Goal: Task Accomplishment & Management: Complete application form

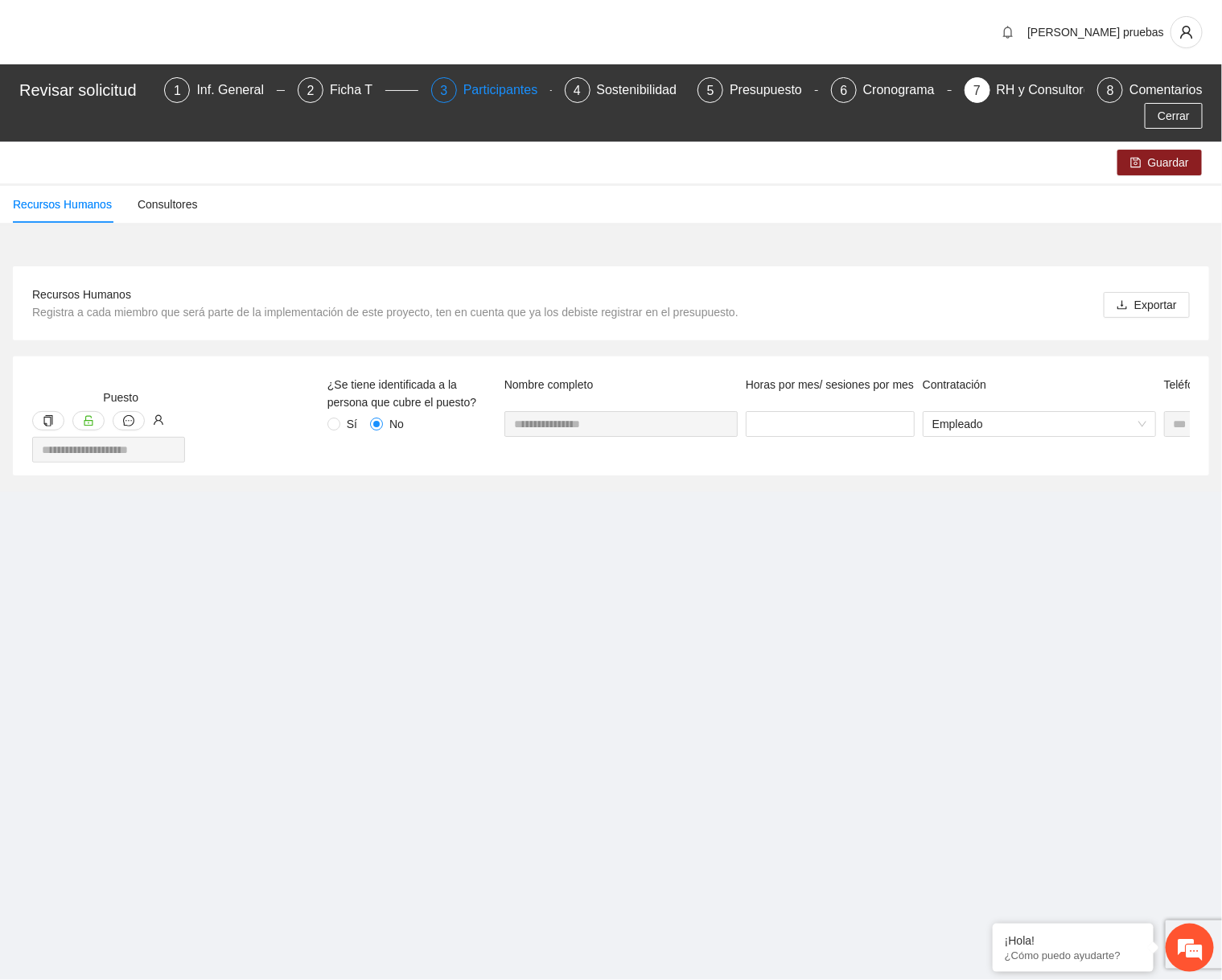
click at [495, 88] on div "Participantes" at bounding box center [507, 90] width 88 height 26
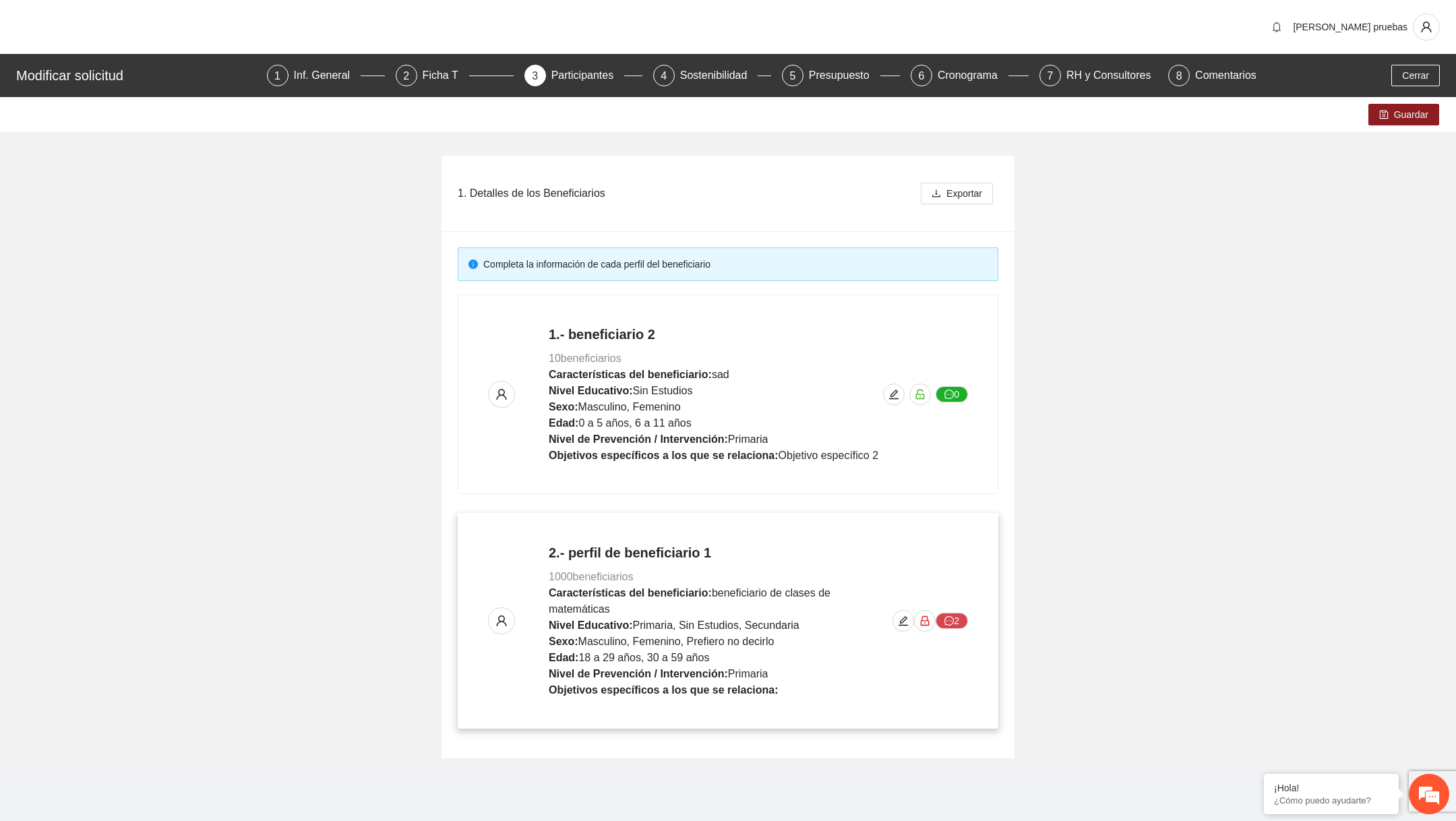
scroll to position [3, 0]
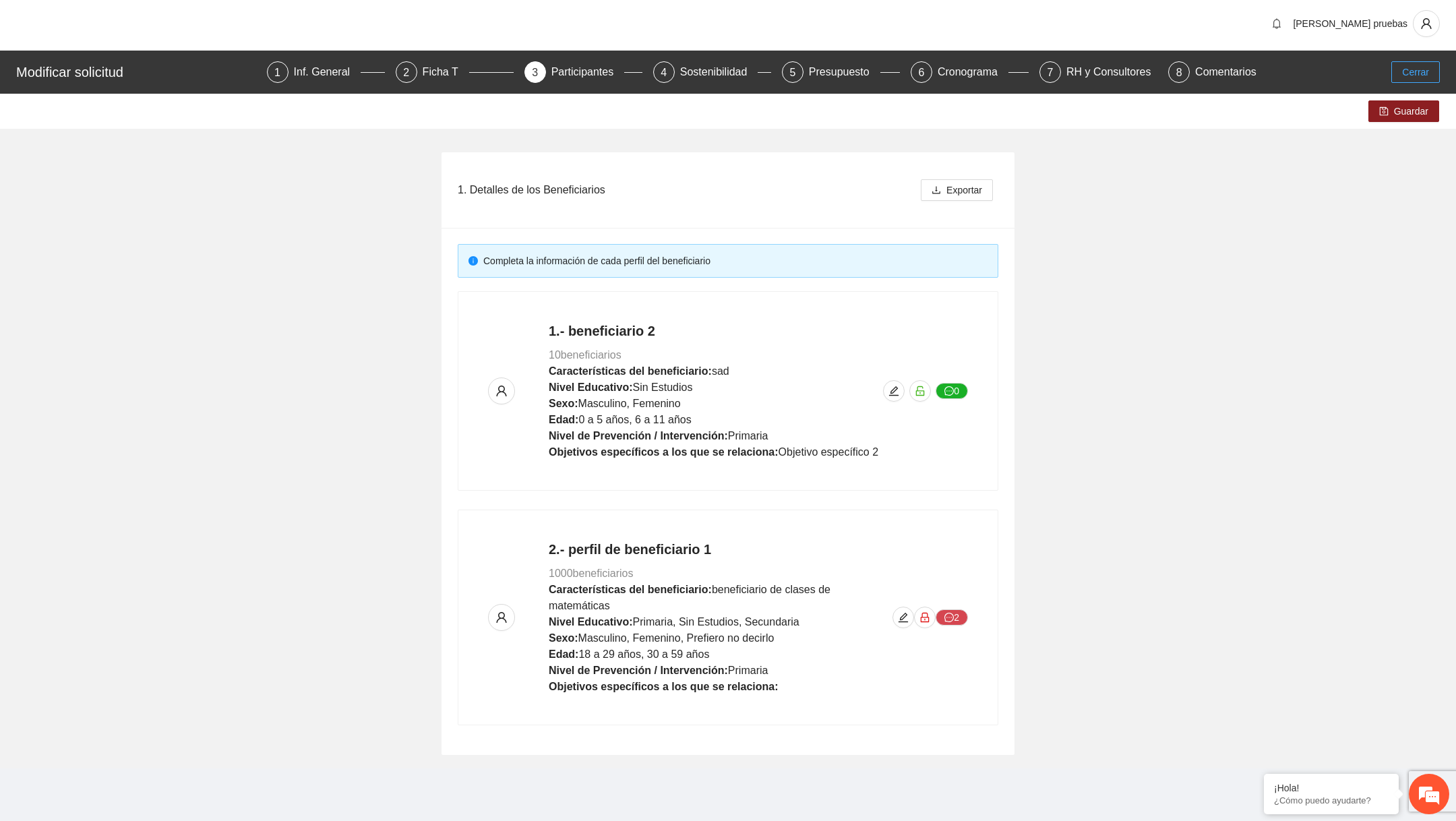
click at [1023, 67] on span "Cerrar" at bounding box center [1415, 72] width 27 height 15
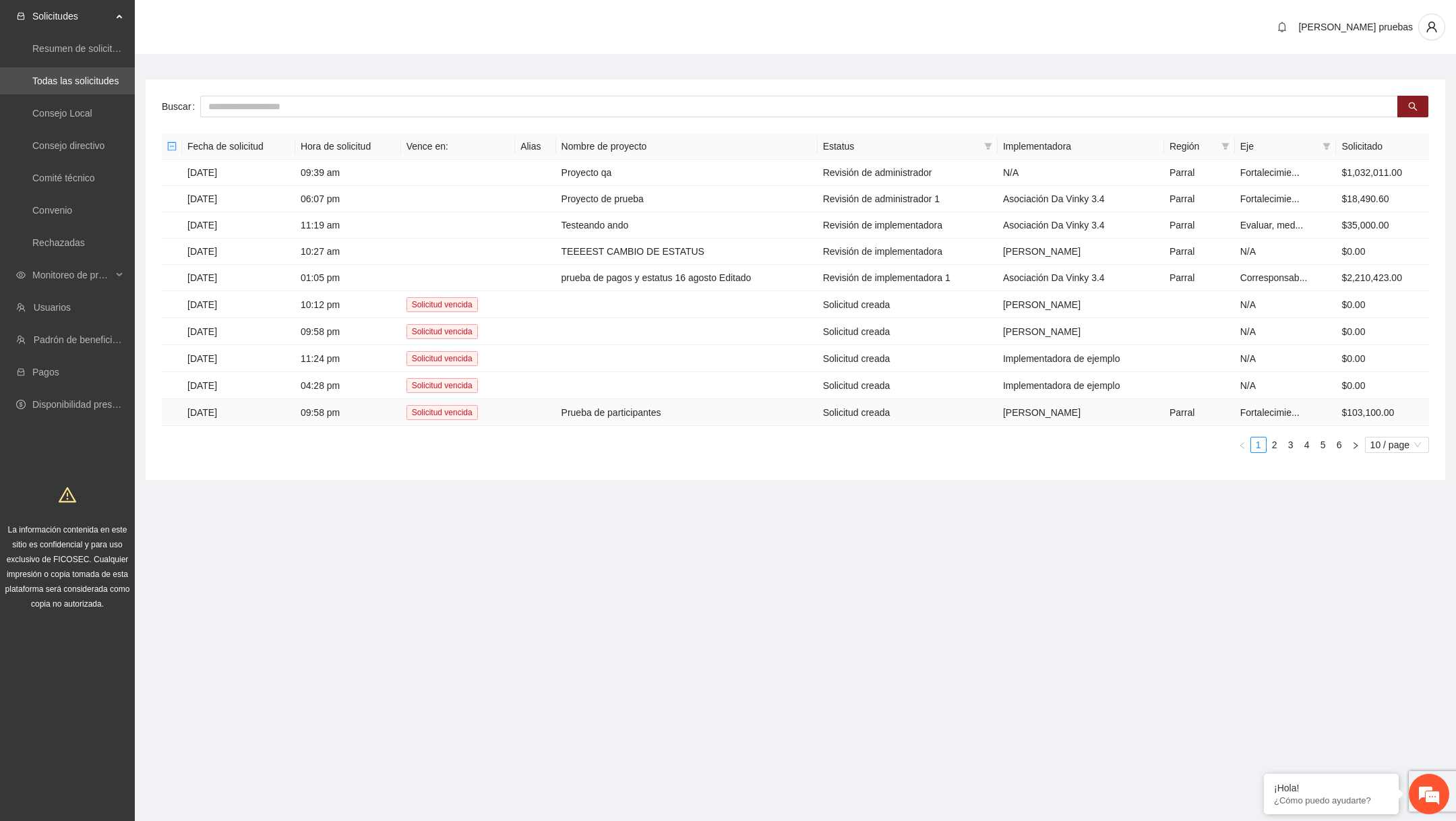
click at [655, 417] on td "Prueba de participantes" at bounding box center [687, 412] width 262 height 27
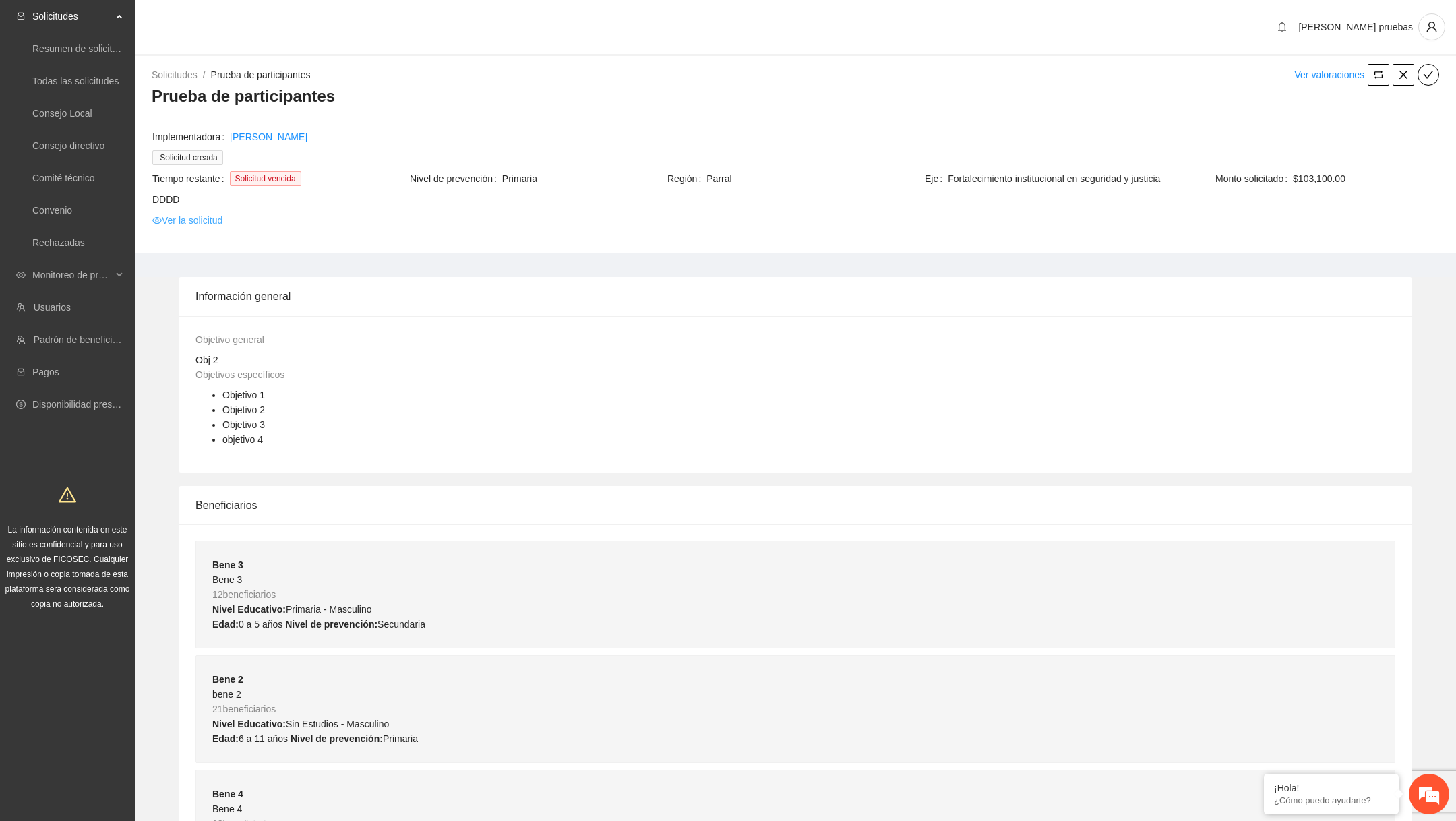
click at [209, 224] on link "Ver la solicitud" at bounding box center [187, 220] width 70 height 15
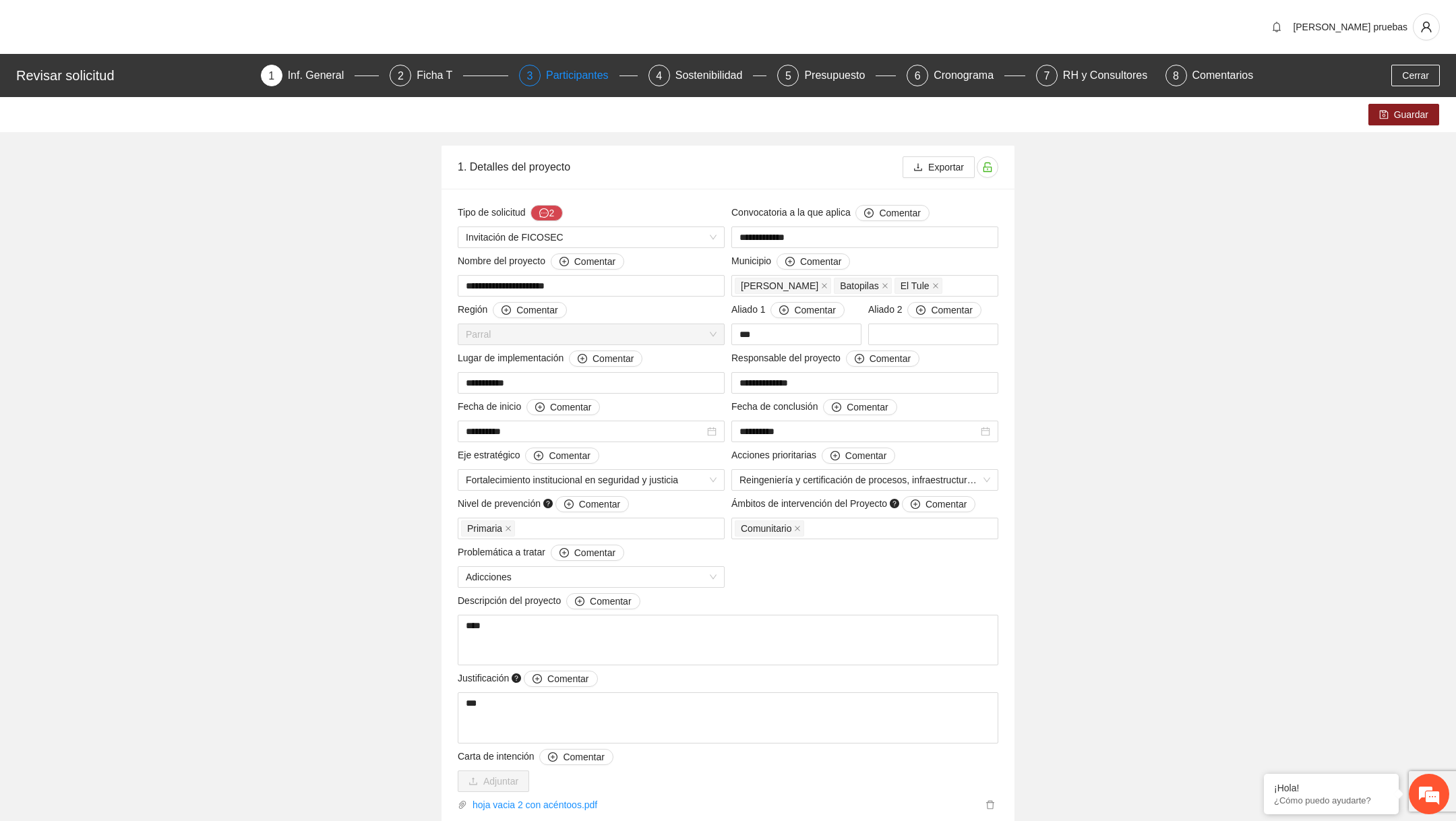
click at [563, 81] on div "Participantes" at bounding box center [583, 75] width 74 height 22
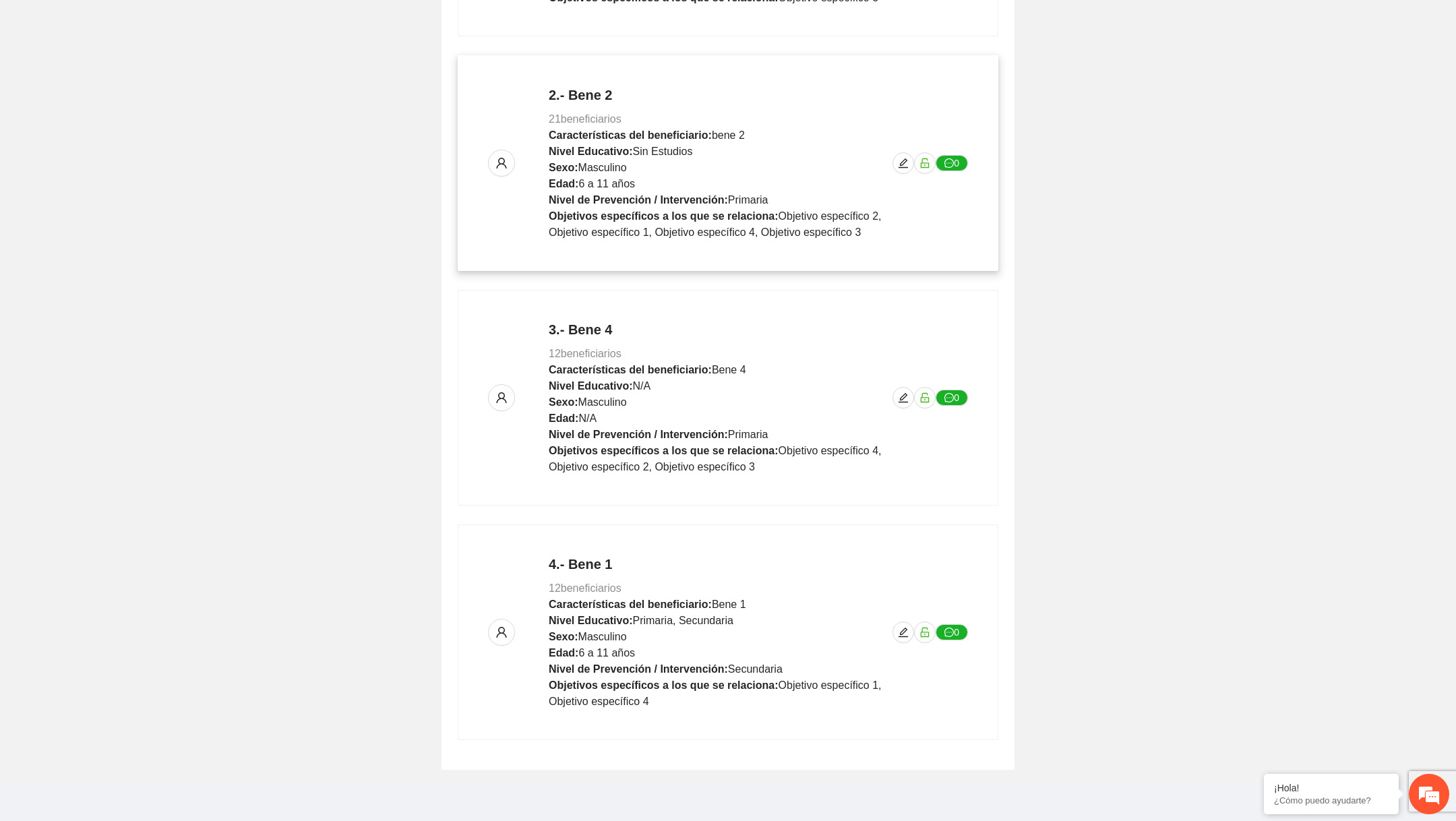
scroll to position [471, 0]
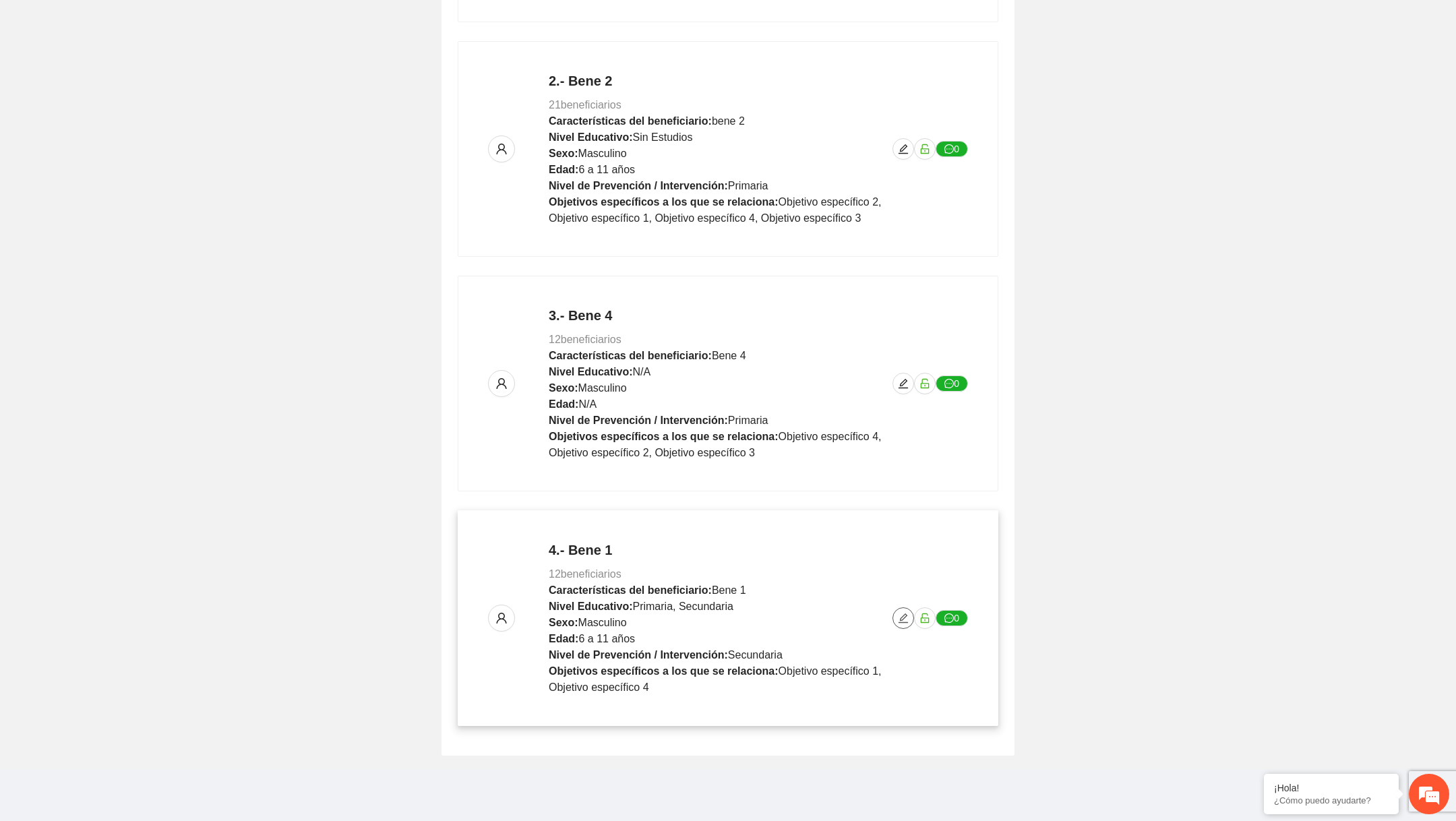
click at [899, 616] on icon "edit" at bounding box center [903, 617] width 10 height 10
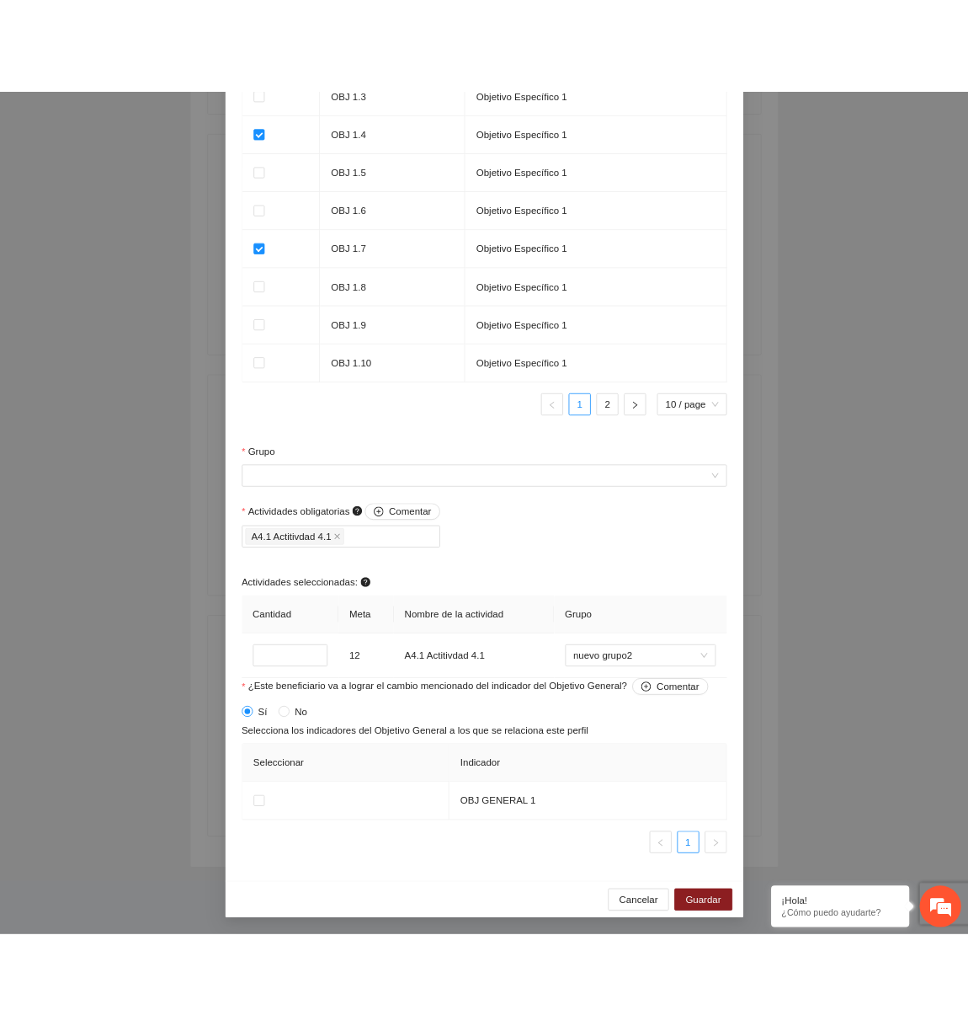
scroll to position [643, 0]
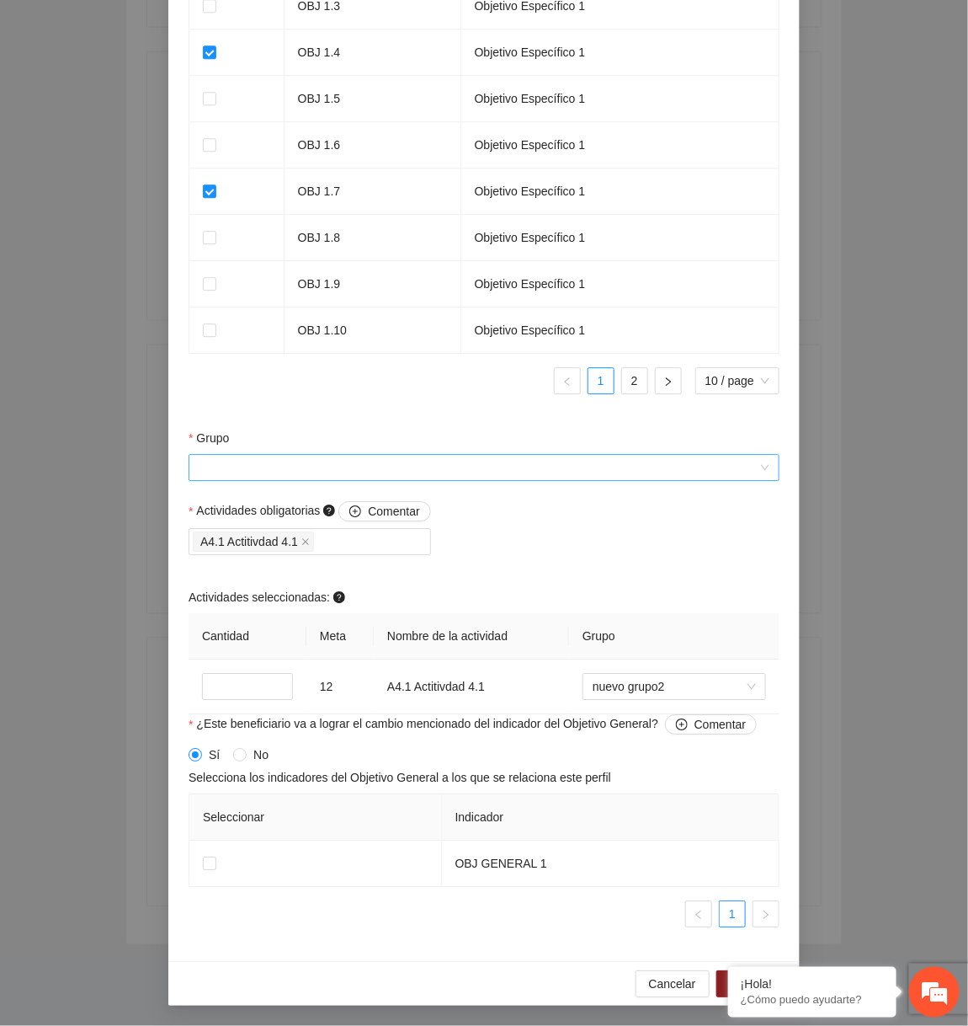
click at [356, 480] on span at bounding box center [478, 467] width 559 height 25
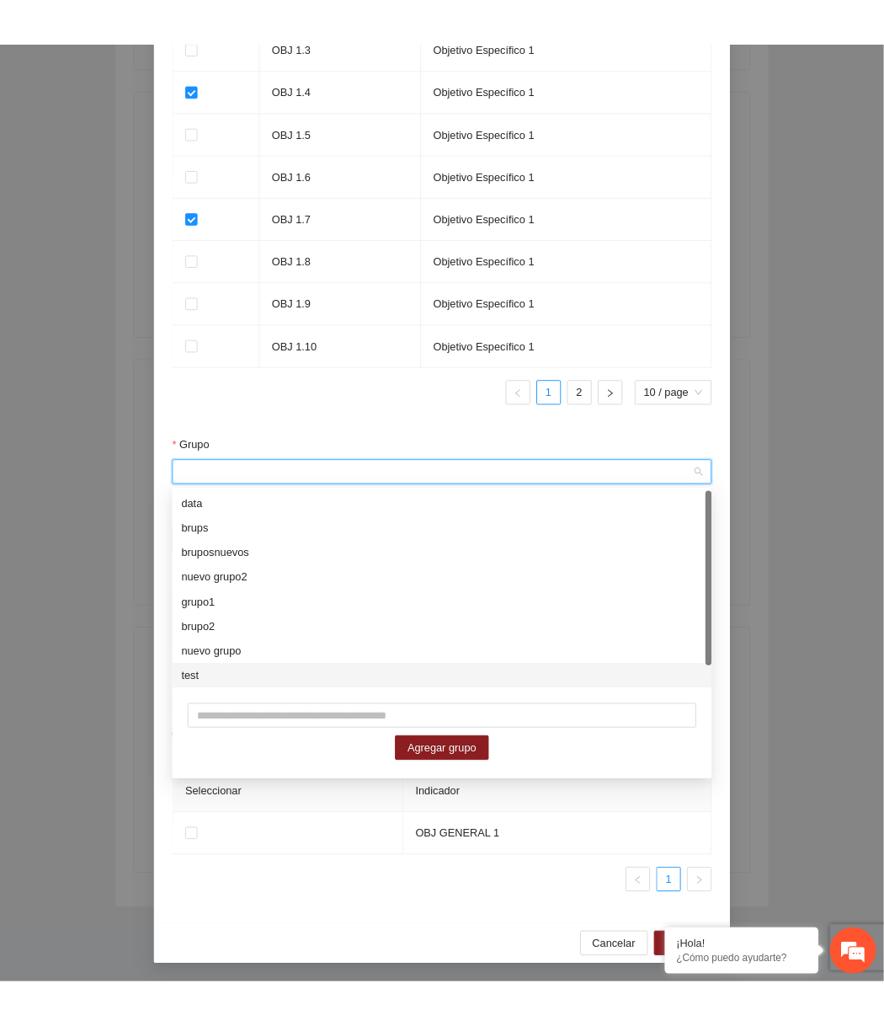
scroll to position [27, 0]
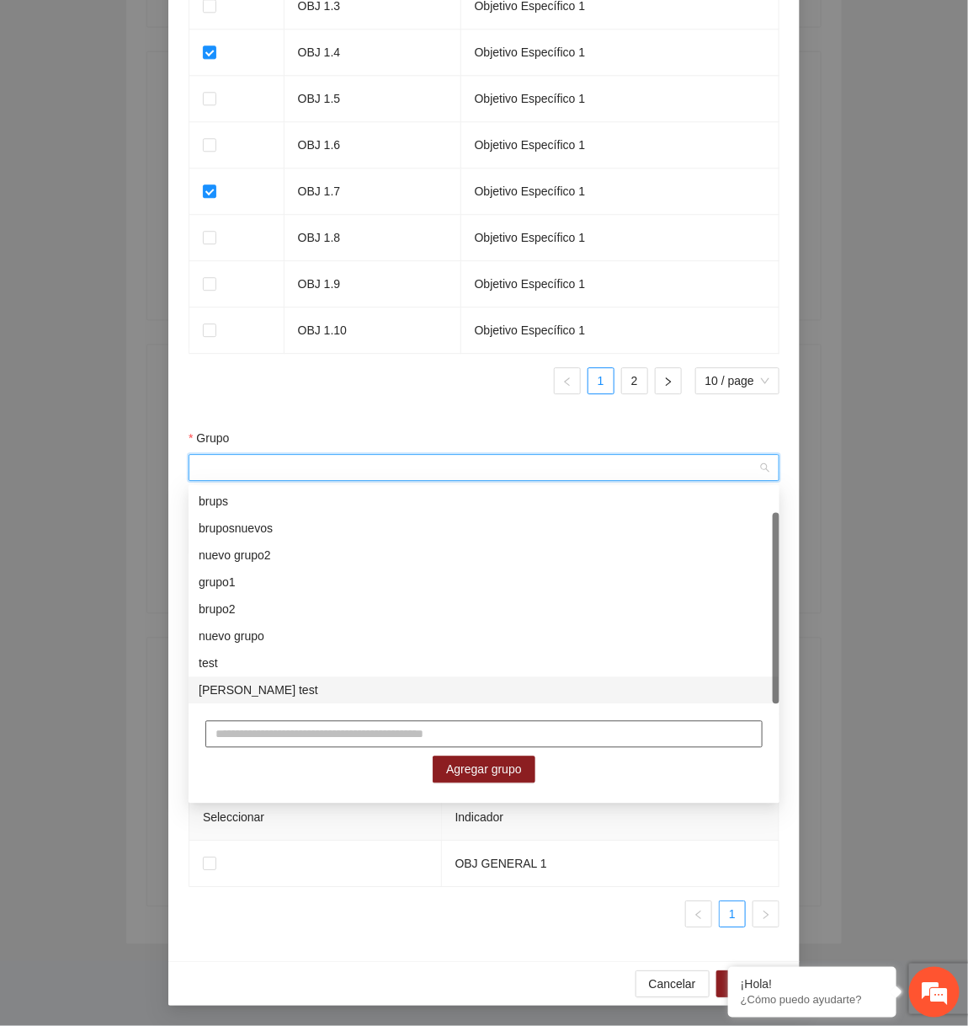
click at [333, 729] on input "text" at bounding box center [483, 734] width 557 height 27
type input "**********"
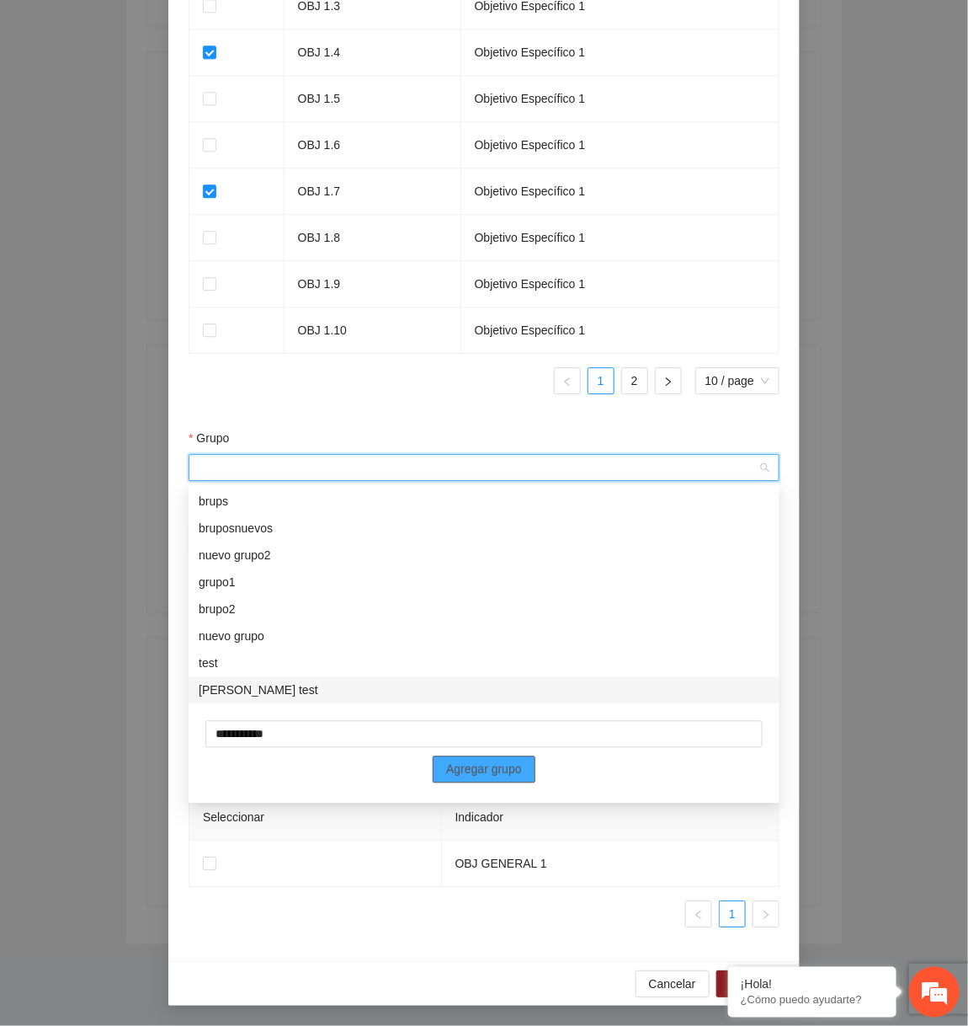
click at [450, 770] on span "Agregar grupo" at bounding box center [484, 769] width 76 height 19
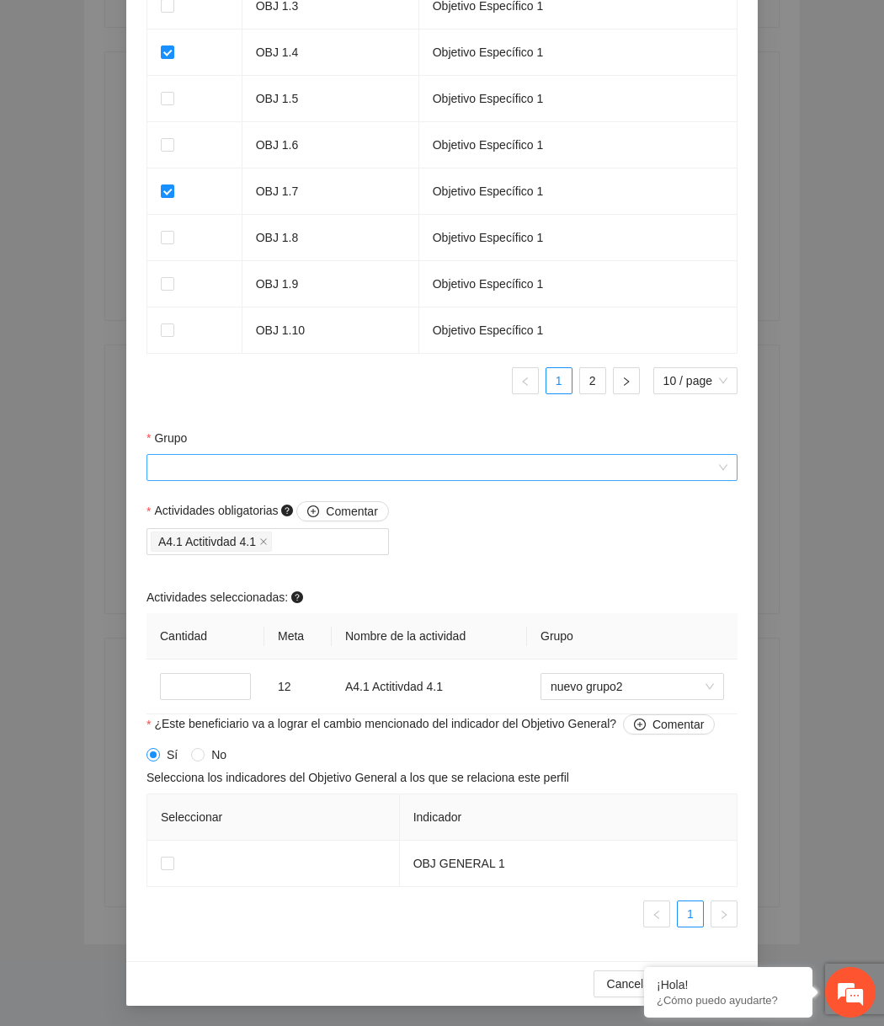
click at [460, 462] on input "Grupo" at bounding box center [436, 467] width 559 height 25
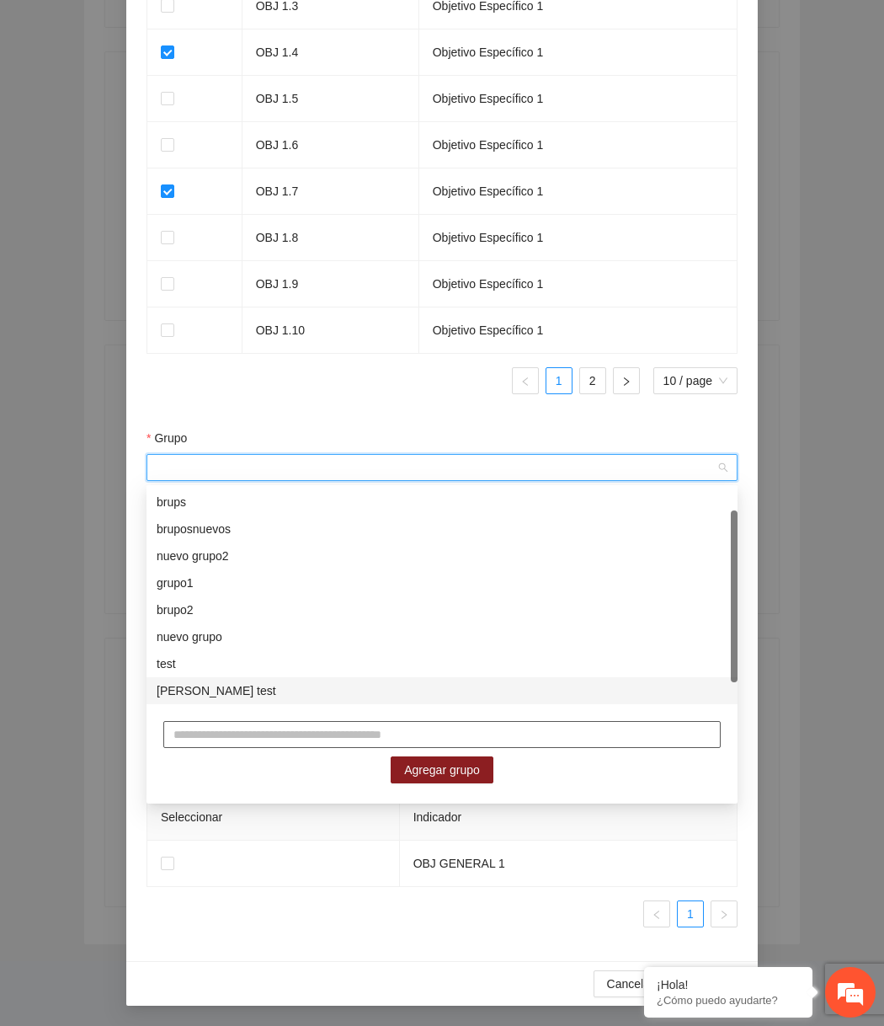
click at [285, 728] on input "text" at bounding box center [441, 734] width 557 height 27
type input "*****"
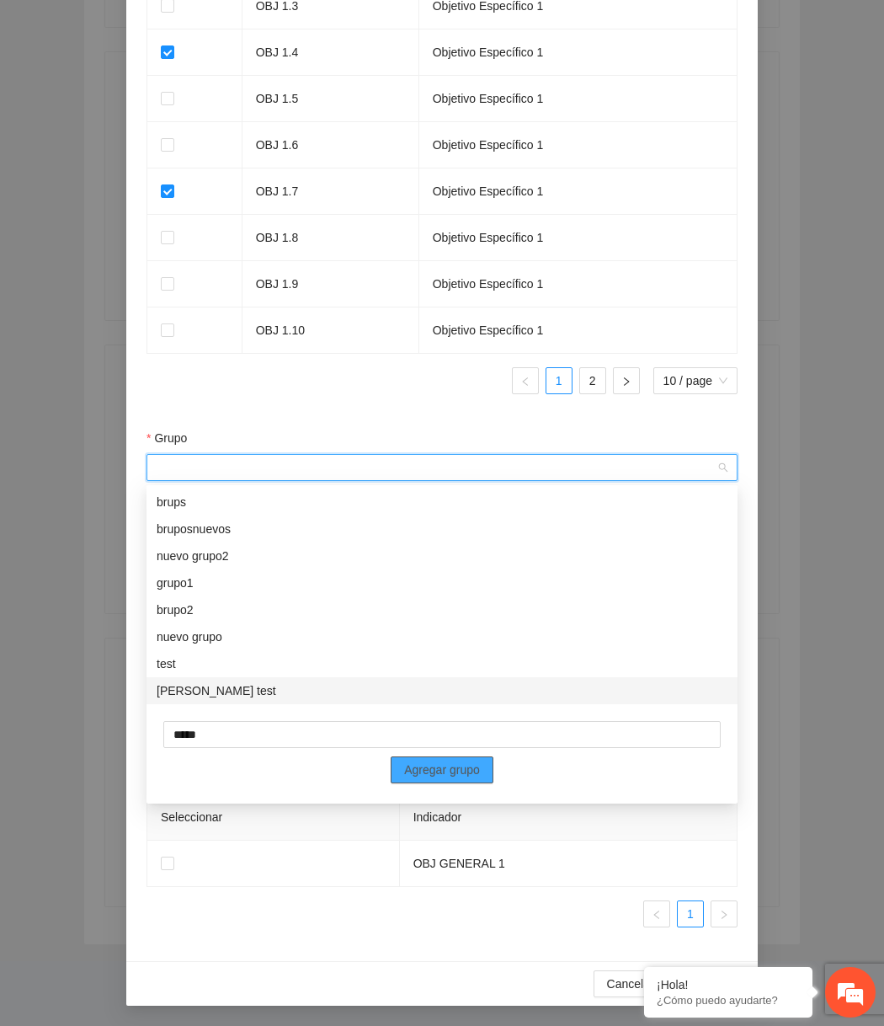
click at [429, 773] on span "Agregar grupo" at bounding box center [442, 769] width 76 height 19
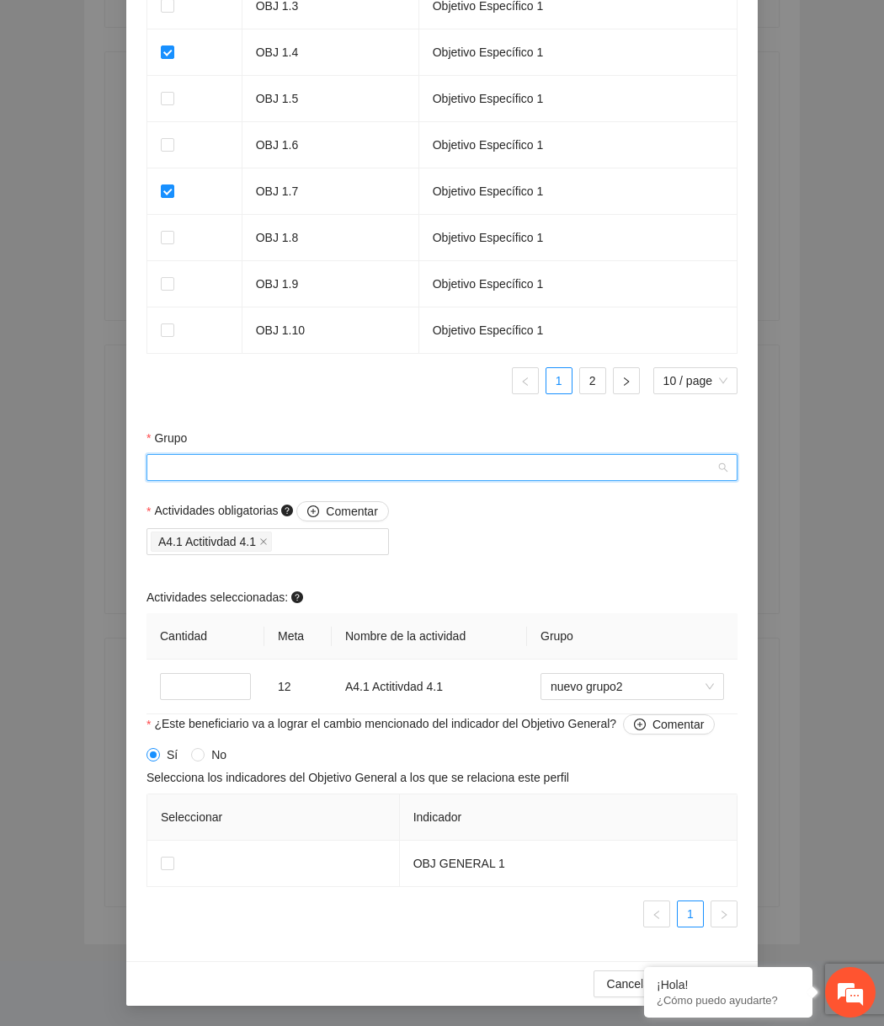
click at [552, 468] on input "Grupo" at bounding box center [436, 467] width 559 height 25
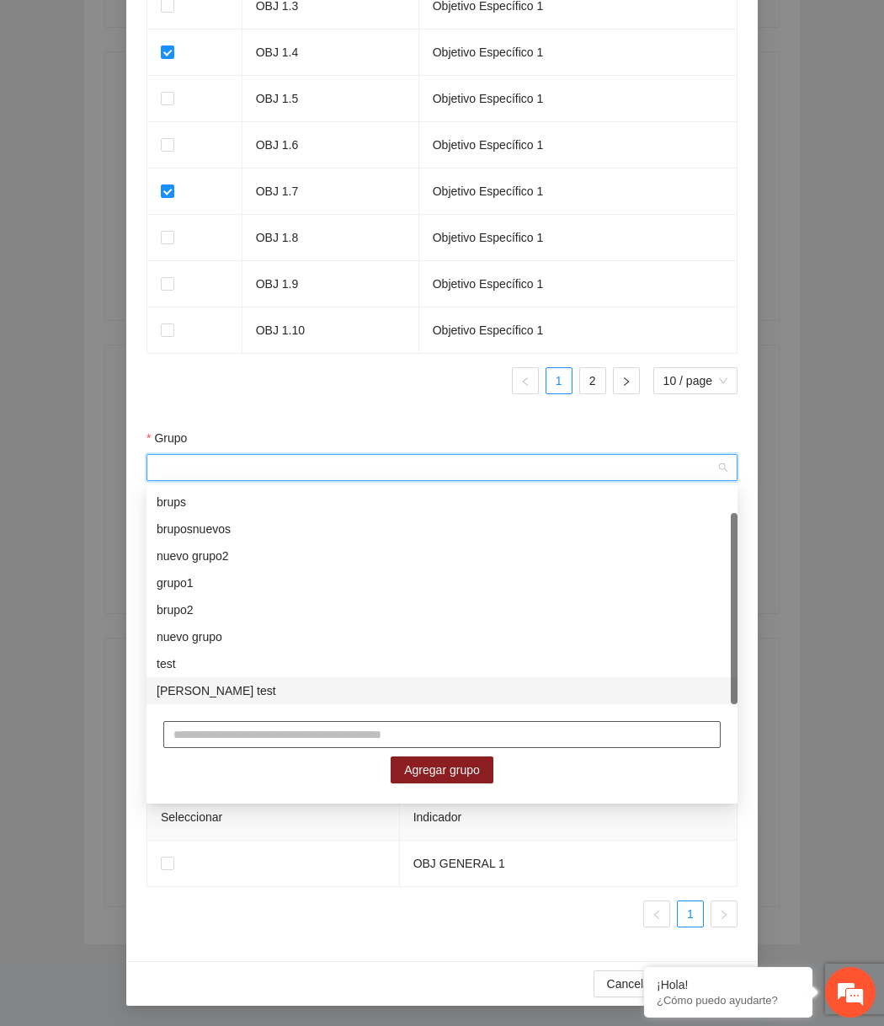
click at [344, 728] on input "text" at bounding box center [441, 734] width 557 height 27
type input "*****"
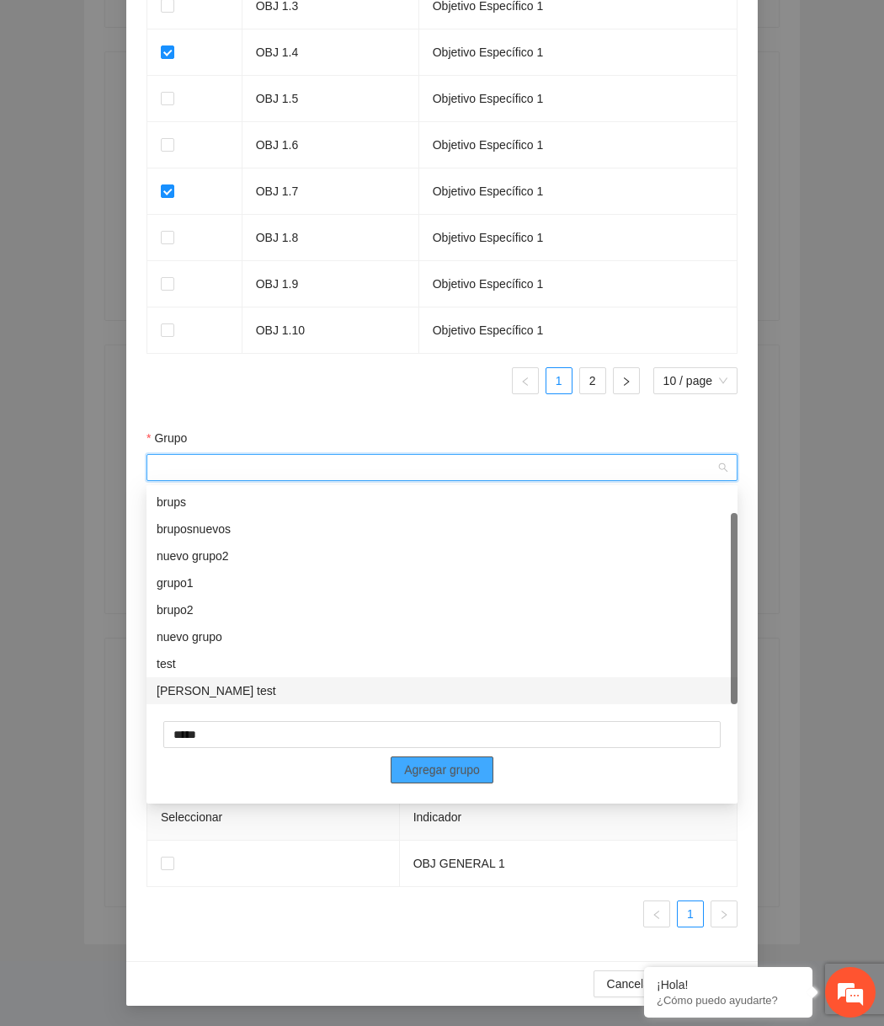
click at [452, 758] on button "Agregar grupo" at bounding box center [442, 769] width 103 height 27
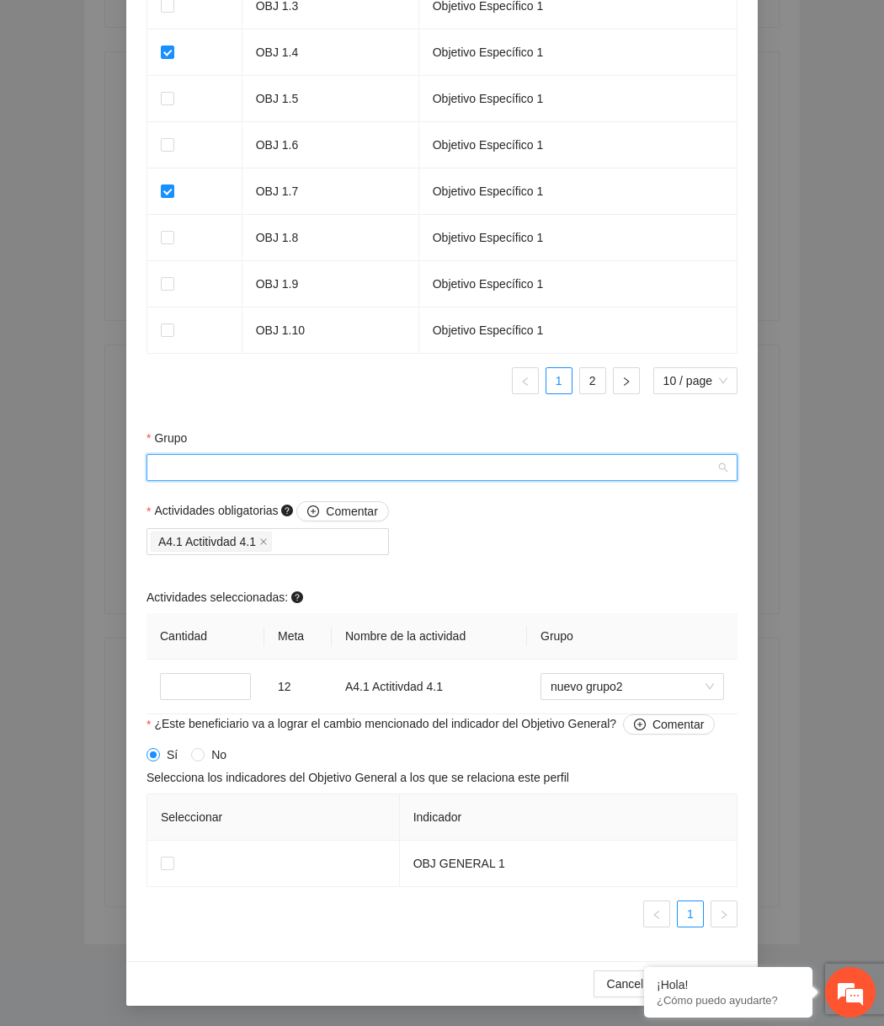
click at [428, 463] on input "Grupo" at bounding box center [436, 467] width 559 height 25
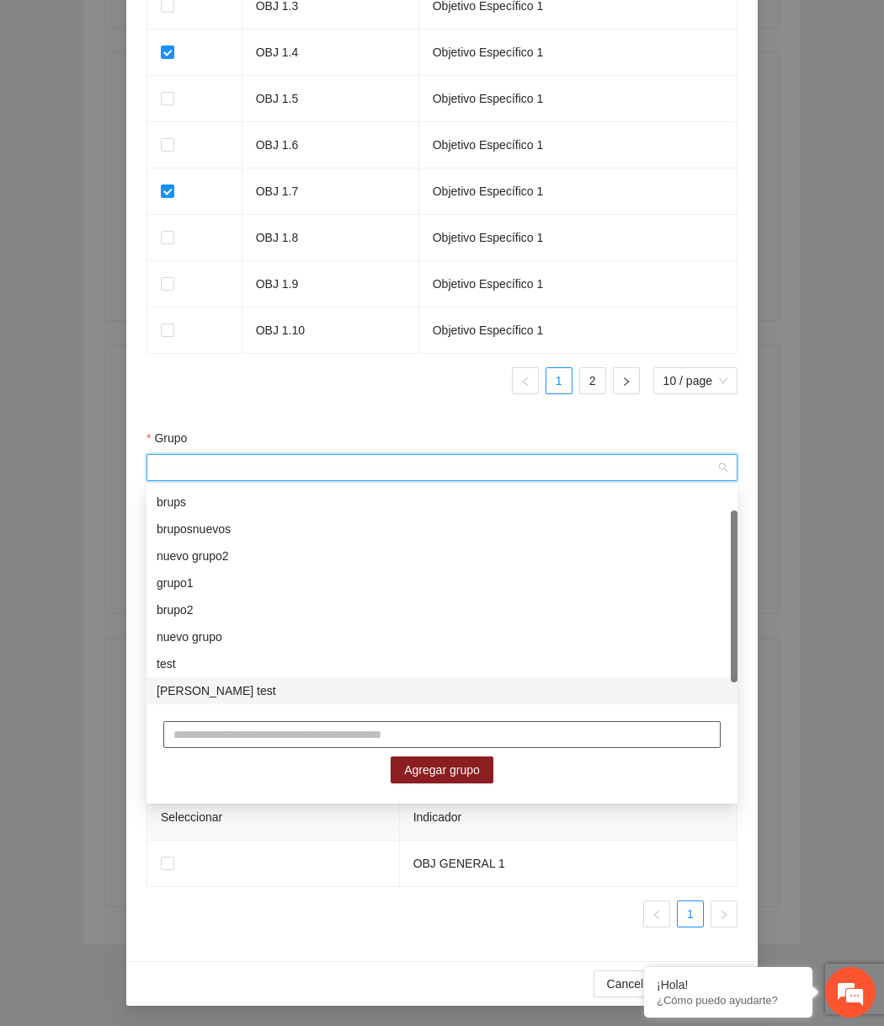
click at [403, 737] on input "text" at bounding box center [441, 734] width 557 height 27
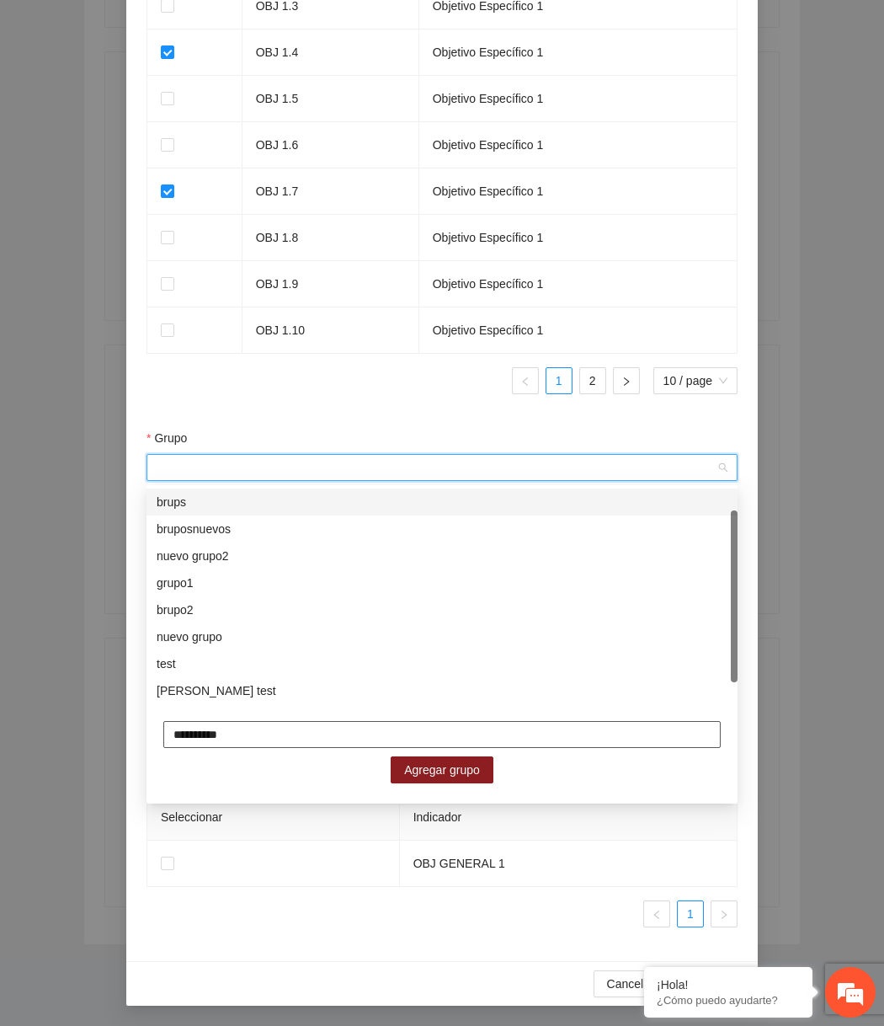
type input "**********"
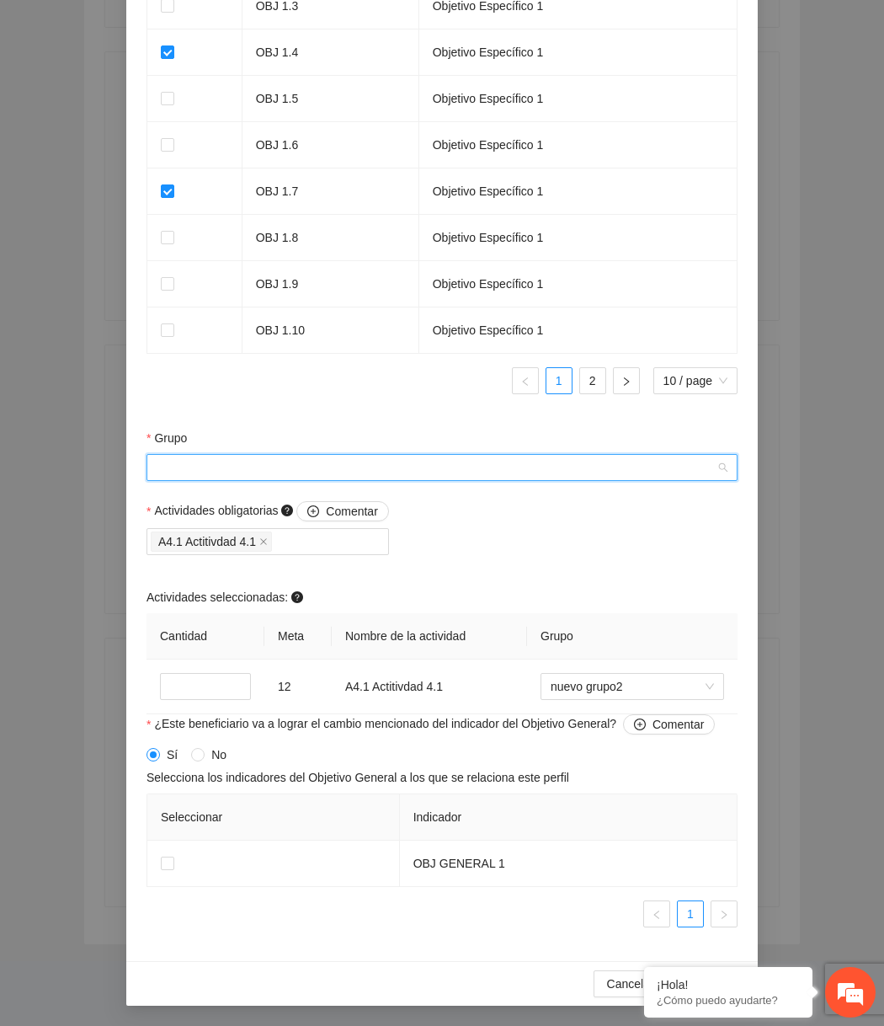
click at [472, 479] on input "Grupo" at bounding box center [436, 467] width 559 height 25
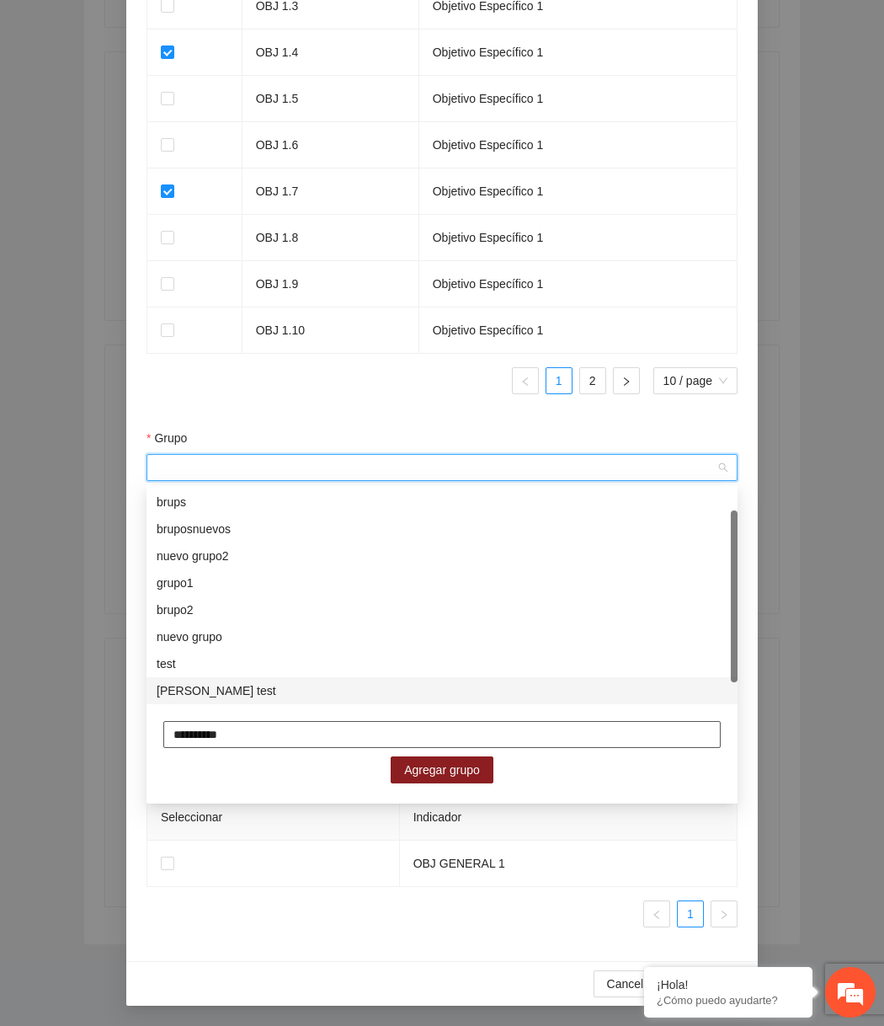
click at [291, 735] on input "**********" at bounding box center [441, 734] width 557 height 27
click at [456, 776] on span "Agregar grupo" at bounding box center [442, 769] width 76 height 19
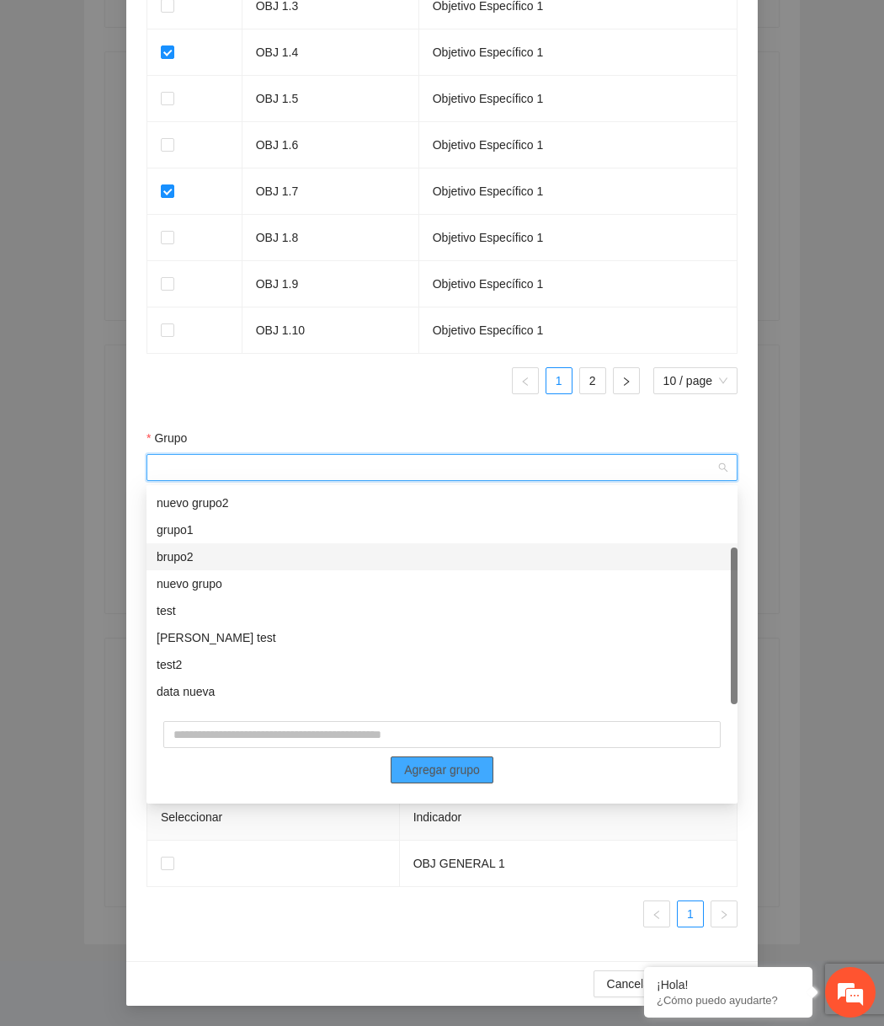
scroll to position [81, 0]
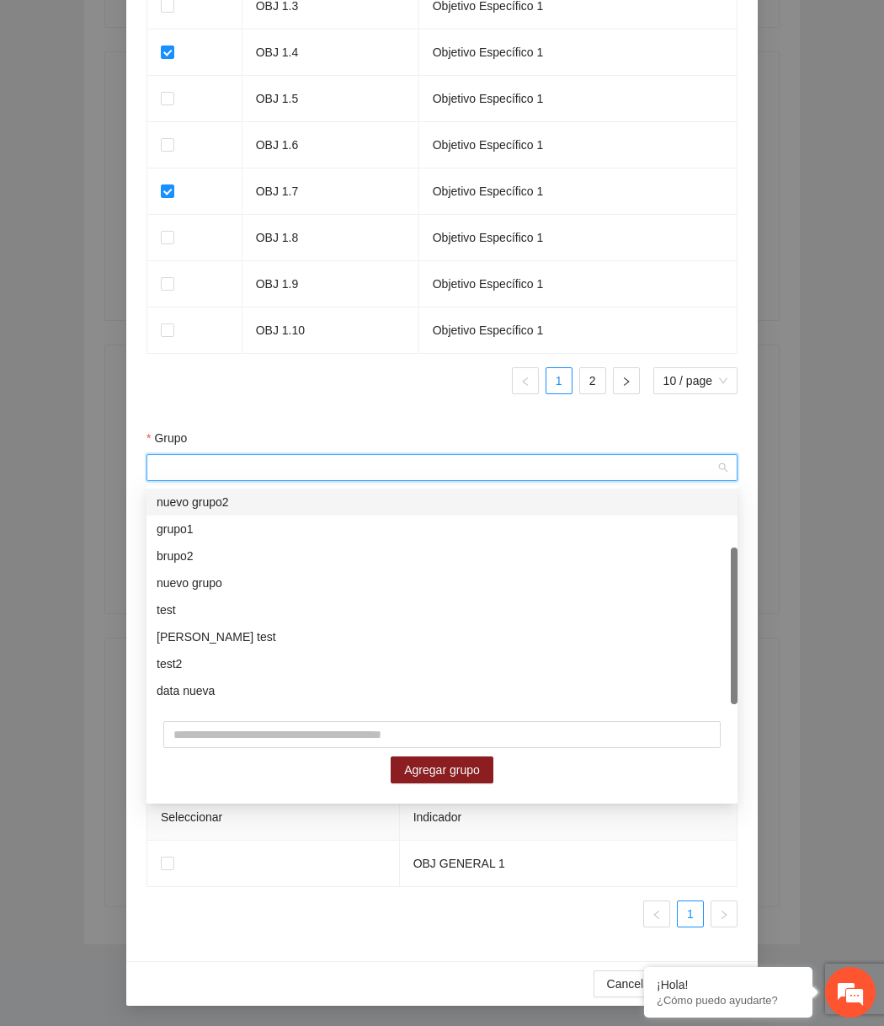
click at [380, 432] on div "Grupo" at bounding box center [442, 441] width 591 height 25
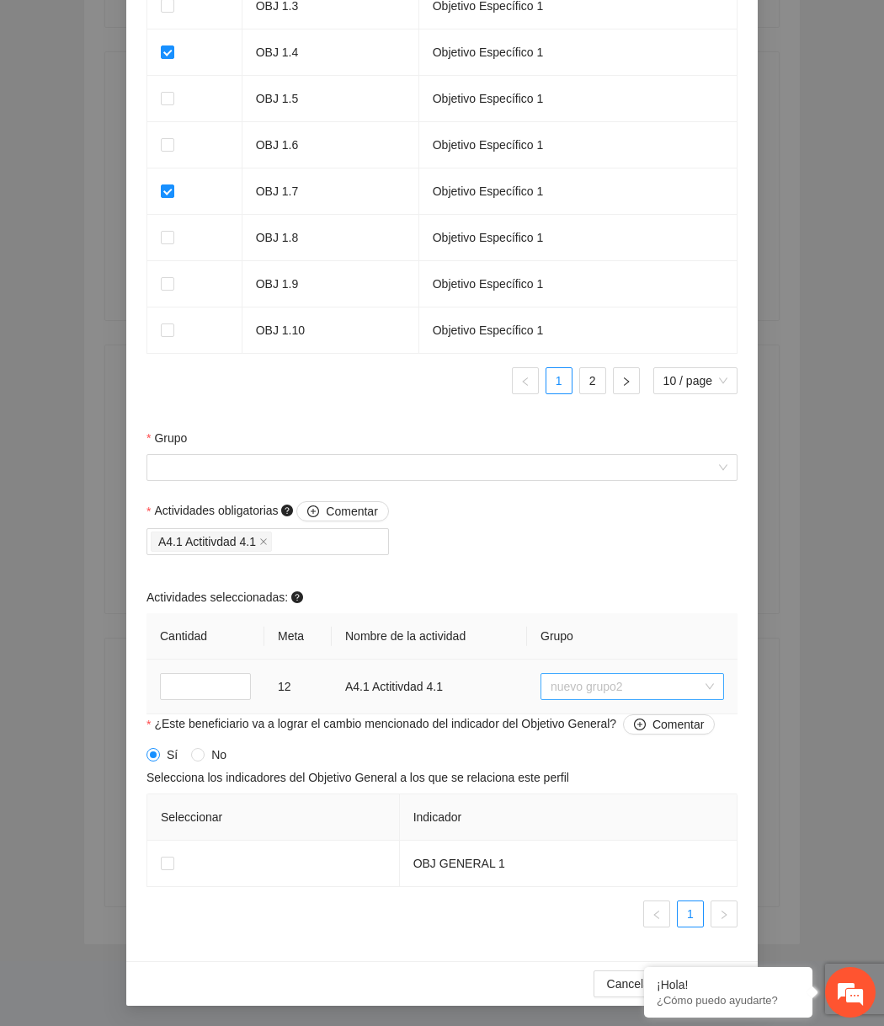
click at [568, 683] on span "nuevo grupo2" at bounding box center [632, 686] width 163 height 25
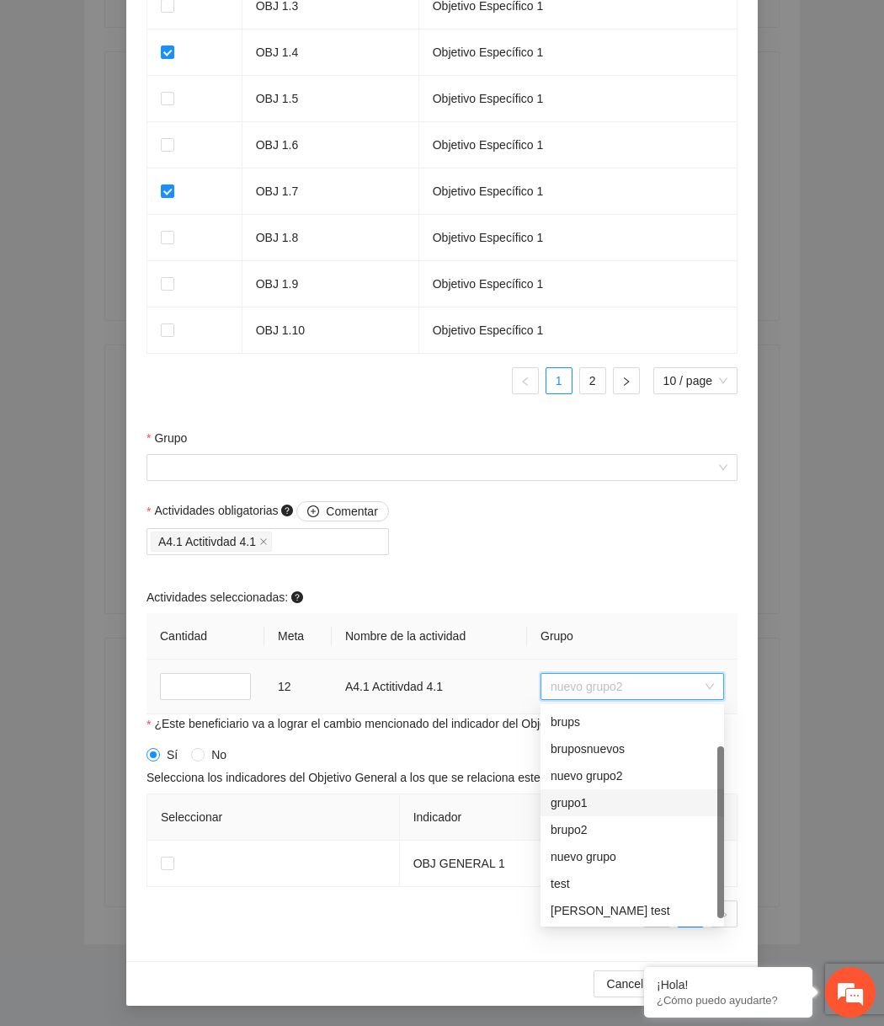
scroll to position [53, 0]
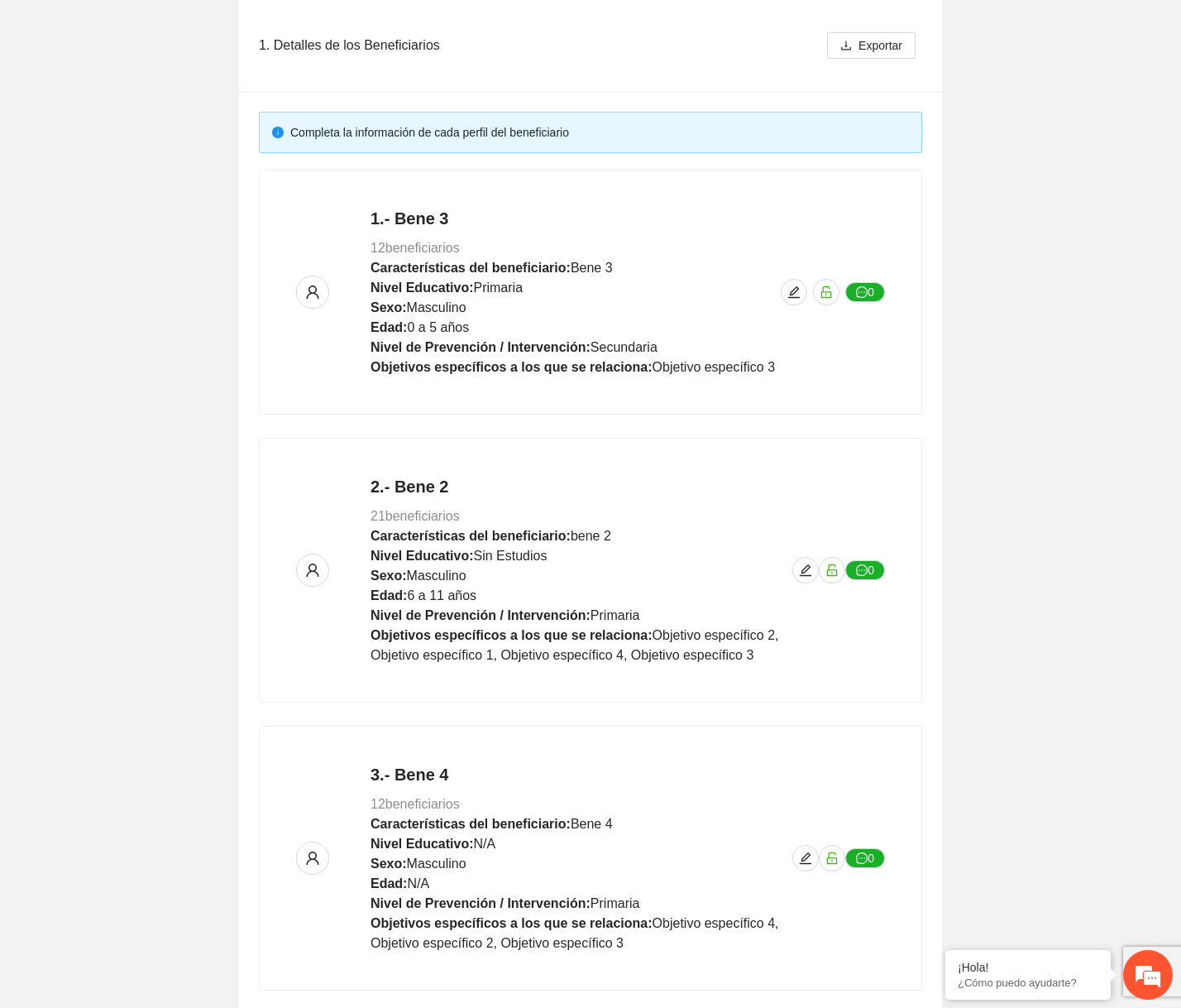
scroll to position [605, 0]
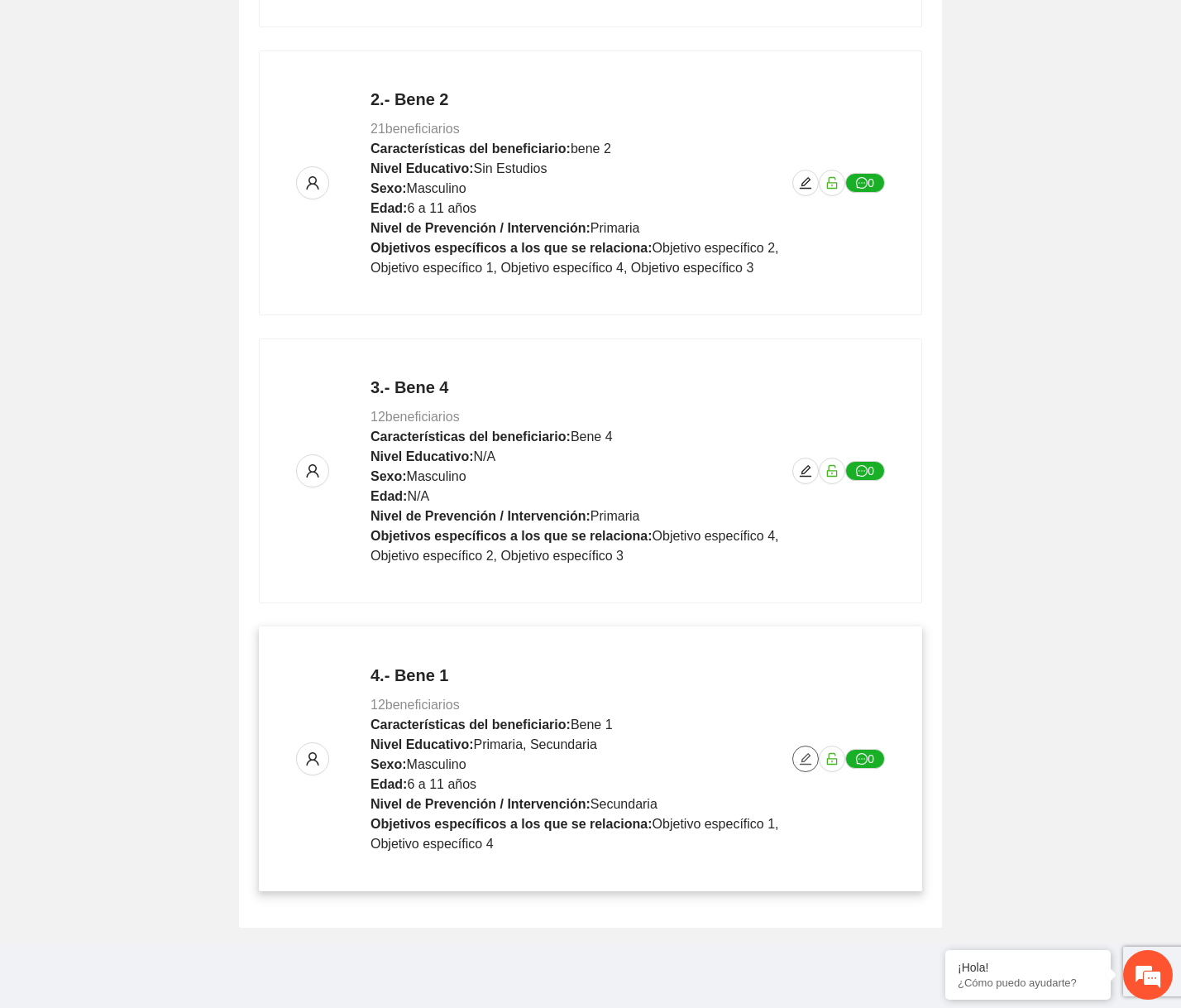
click at [804, 760] on icon "edit" at bounding box center [805, 757] width 13 height 13
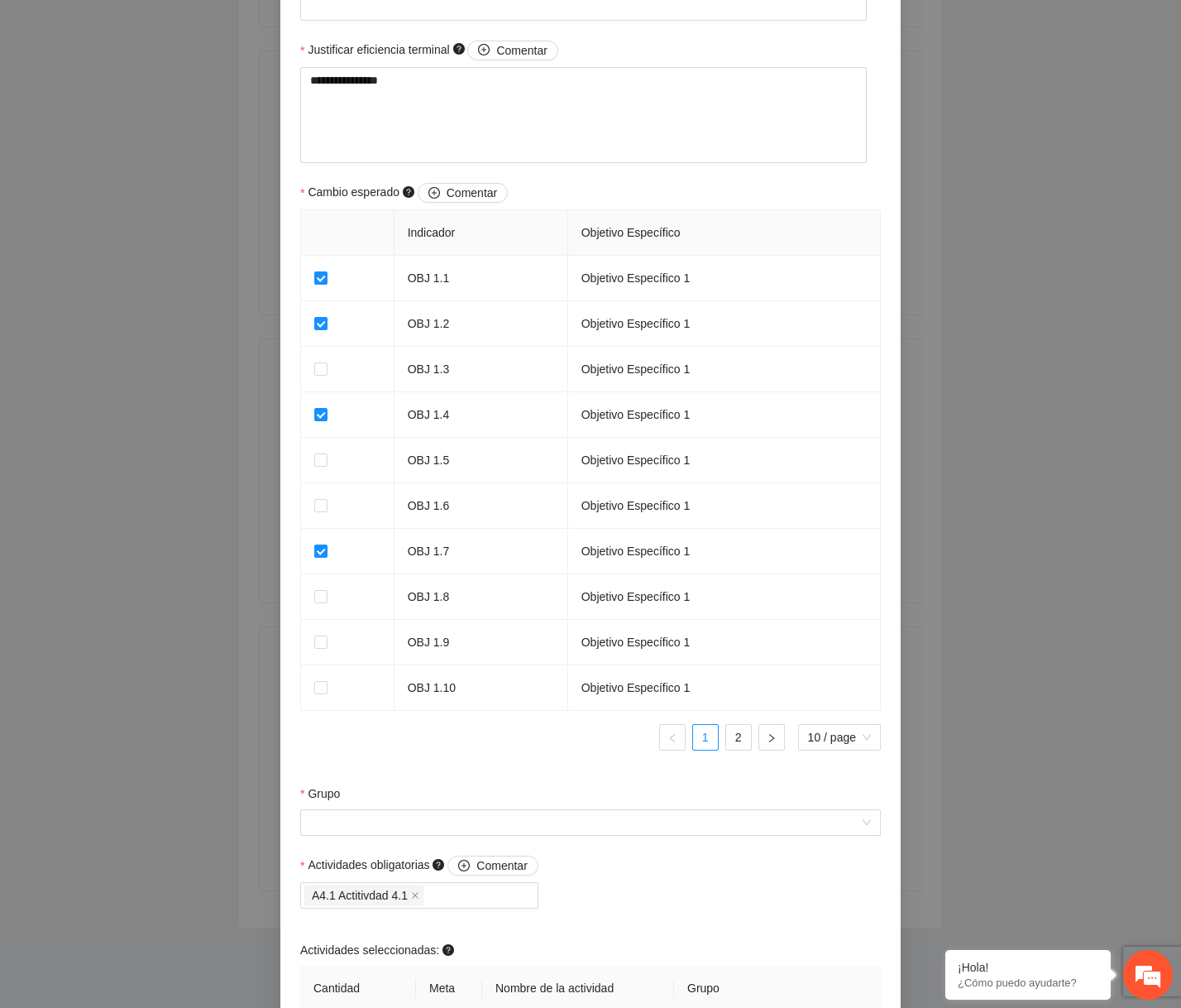
scroll to position [1253, 0]
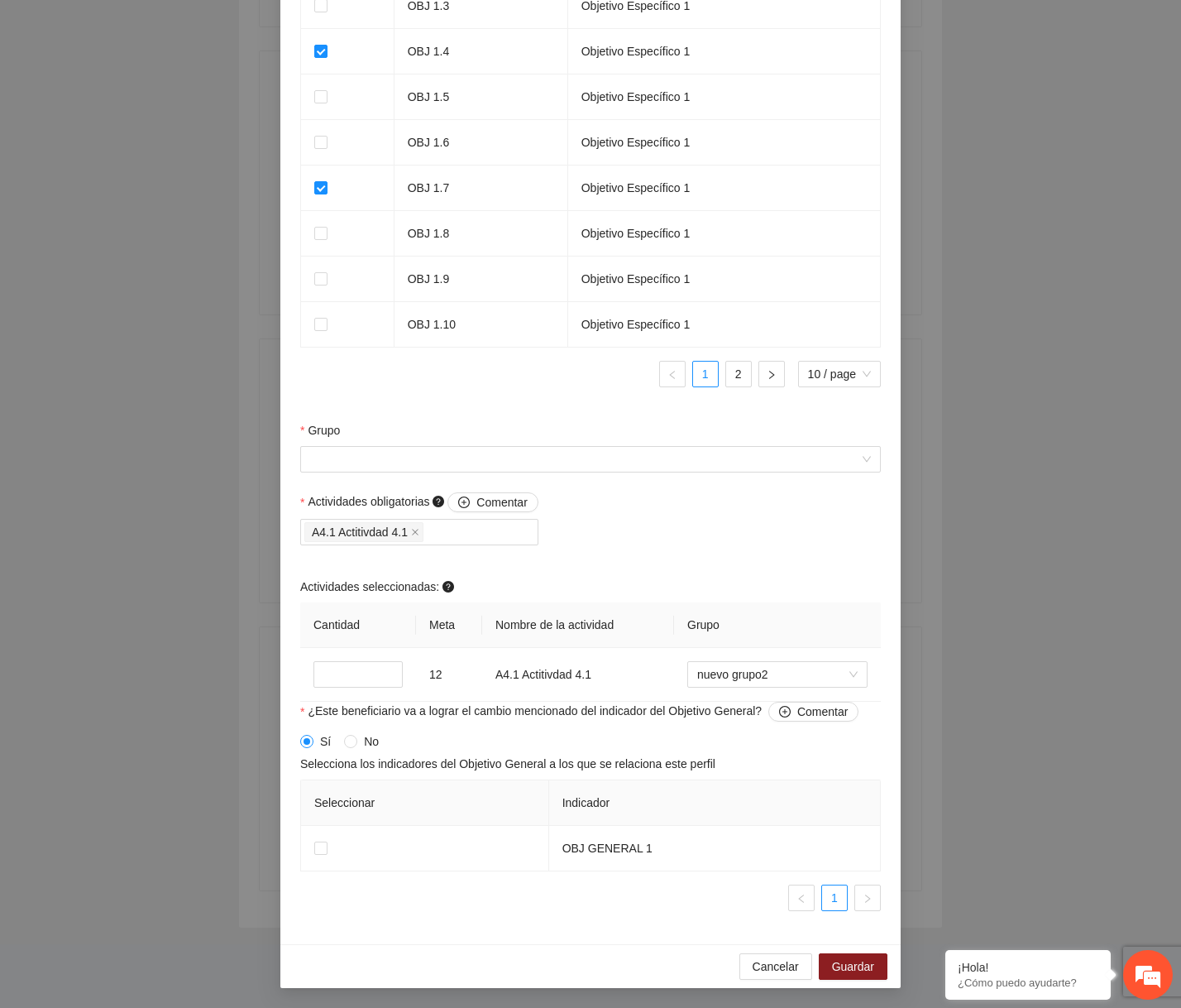
click at [651, 474] on div "Grupo" at bounding box center [590, 457] width 590 height 71
click at [661, 449] on input "Grupo" at bounding box center [585, 459] width 549 height 25
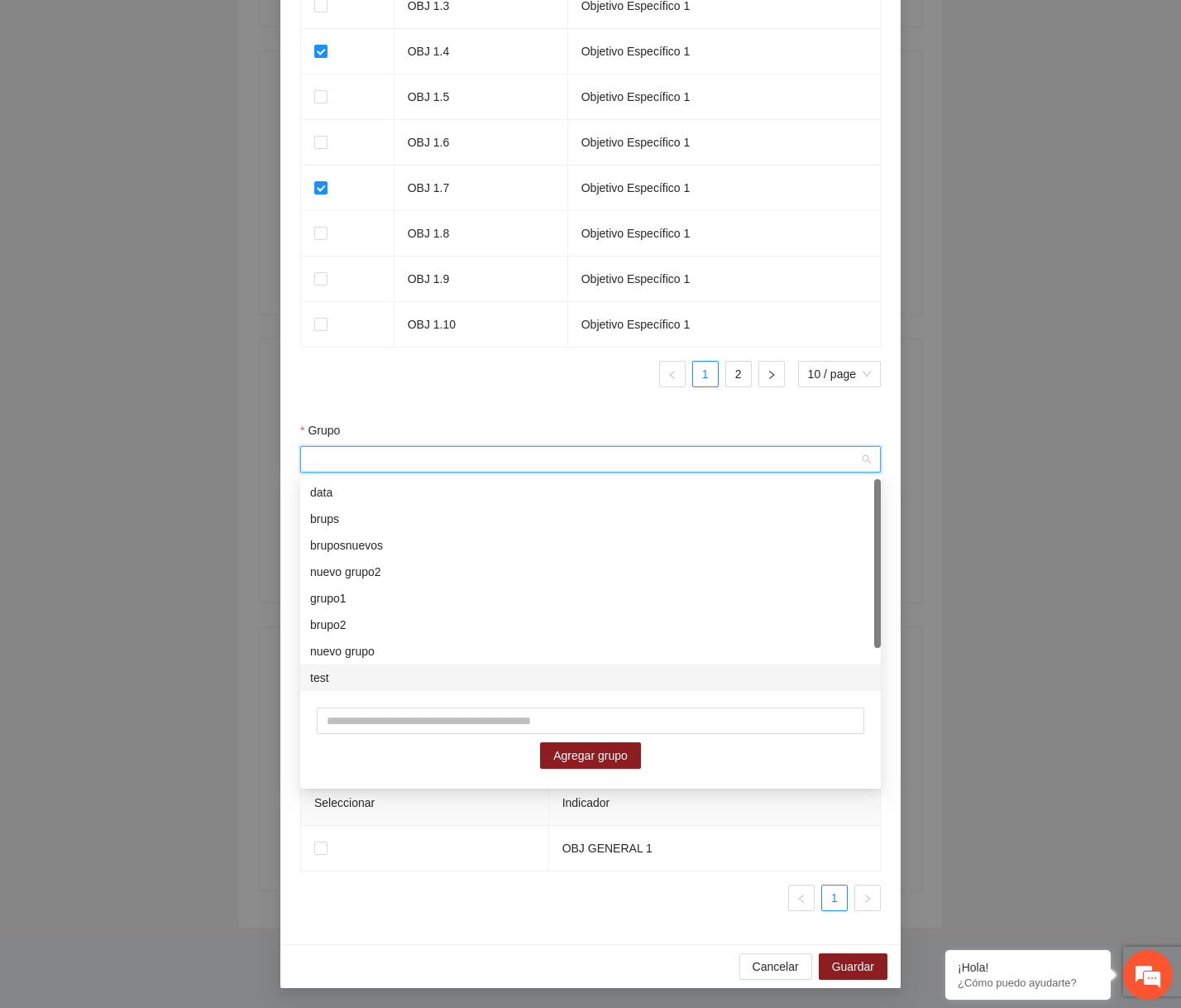
scroll to position [52, 0]
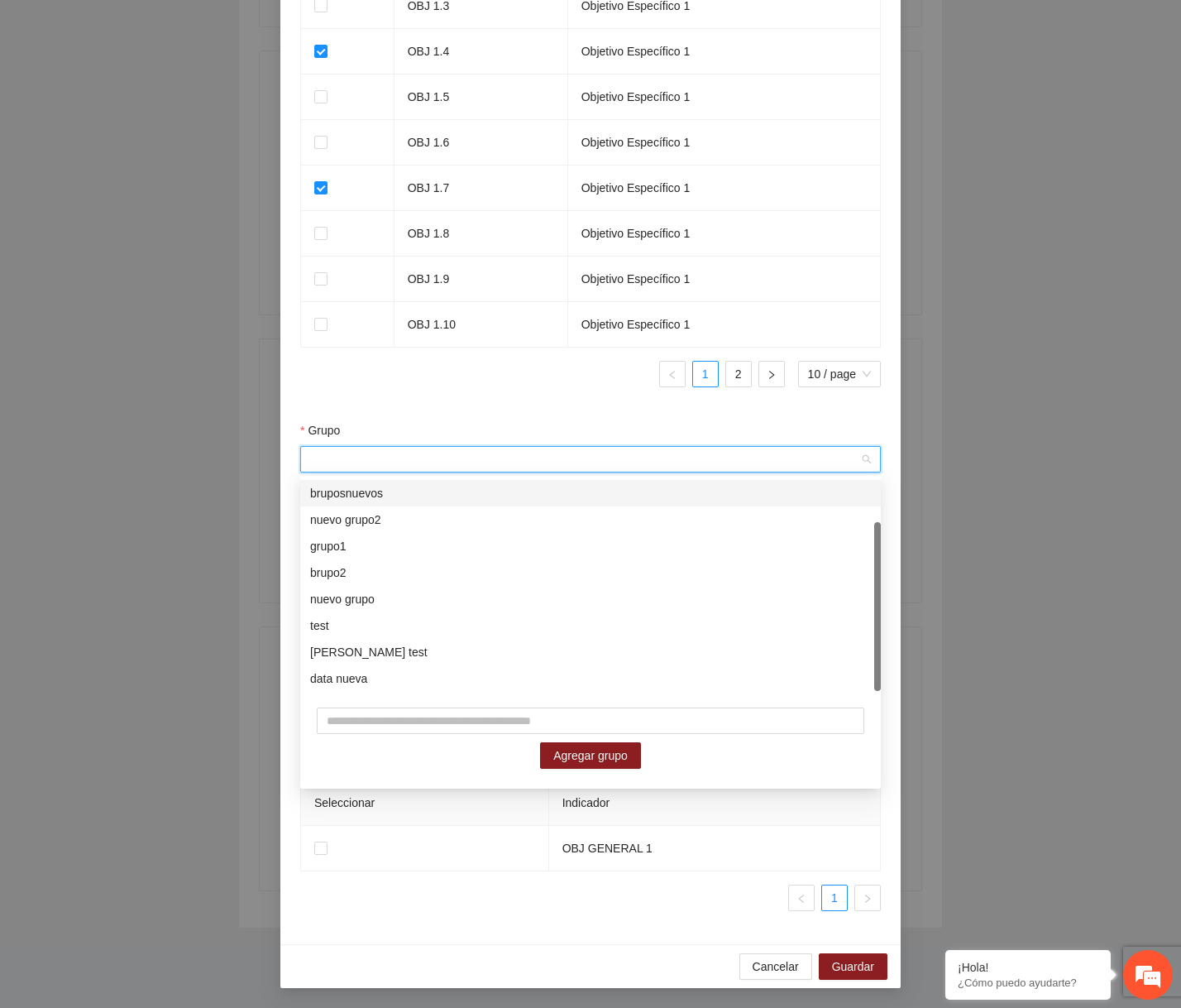
click at [792, 434] on div "Grupo" at bounding box center [590, 433] width 581 height 25
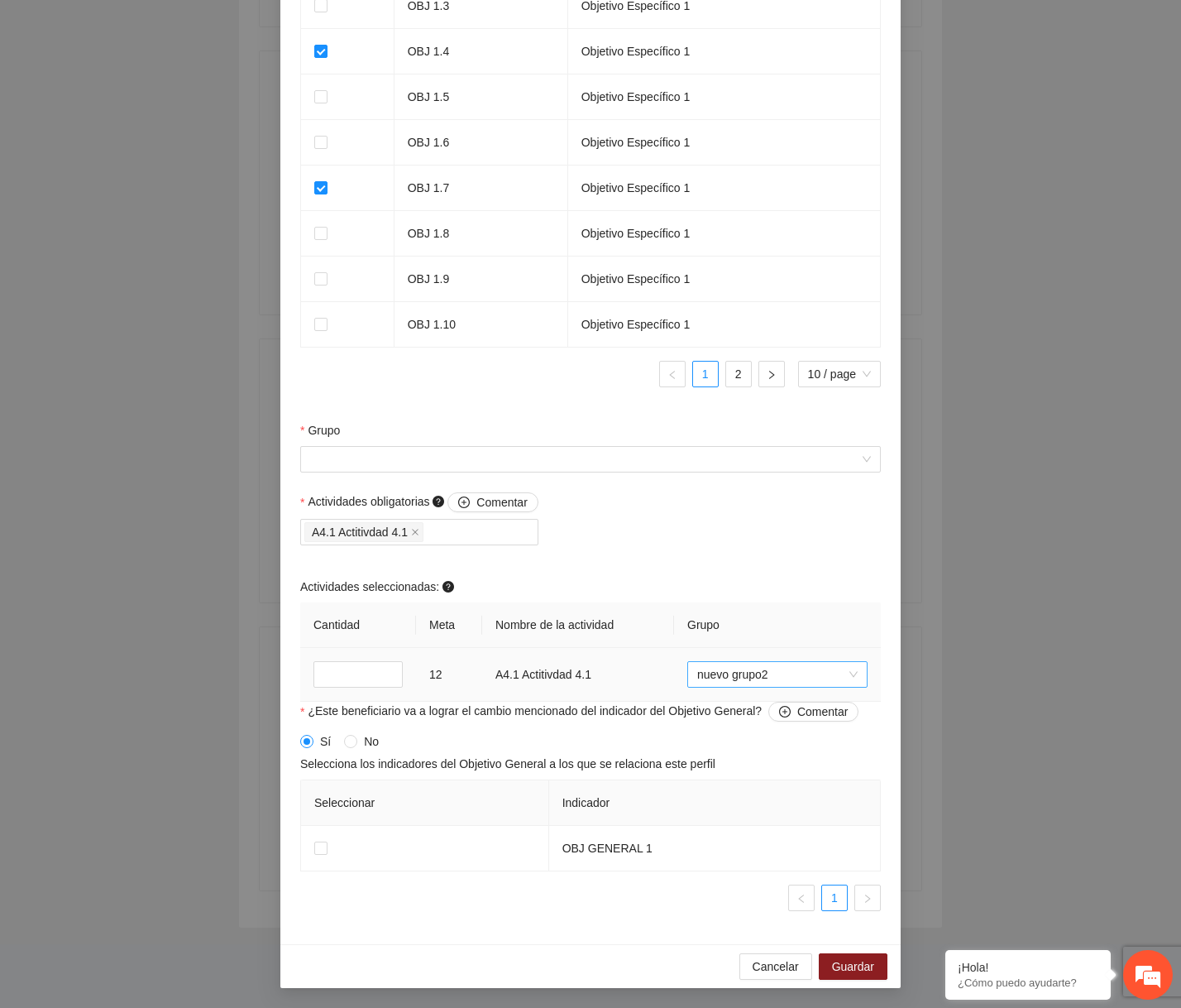
click at [783, 674] on span "nuevo grupo2" at bounding box center [777, 674] width 160 height 25
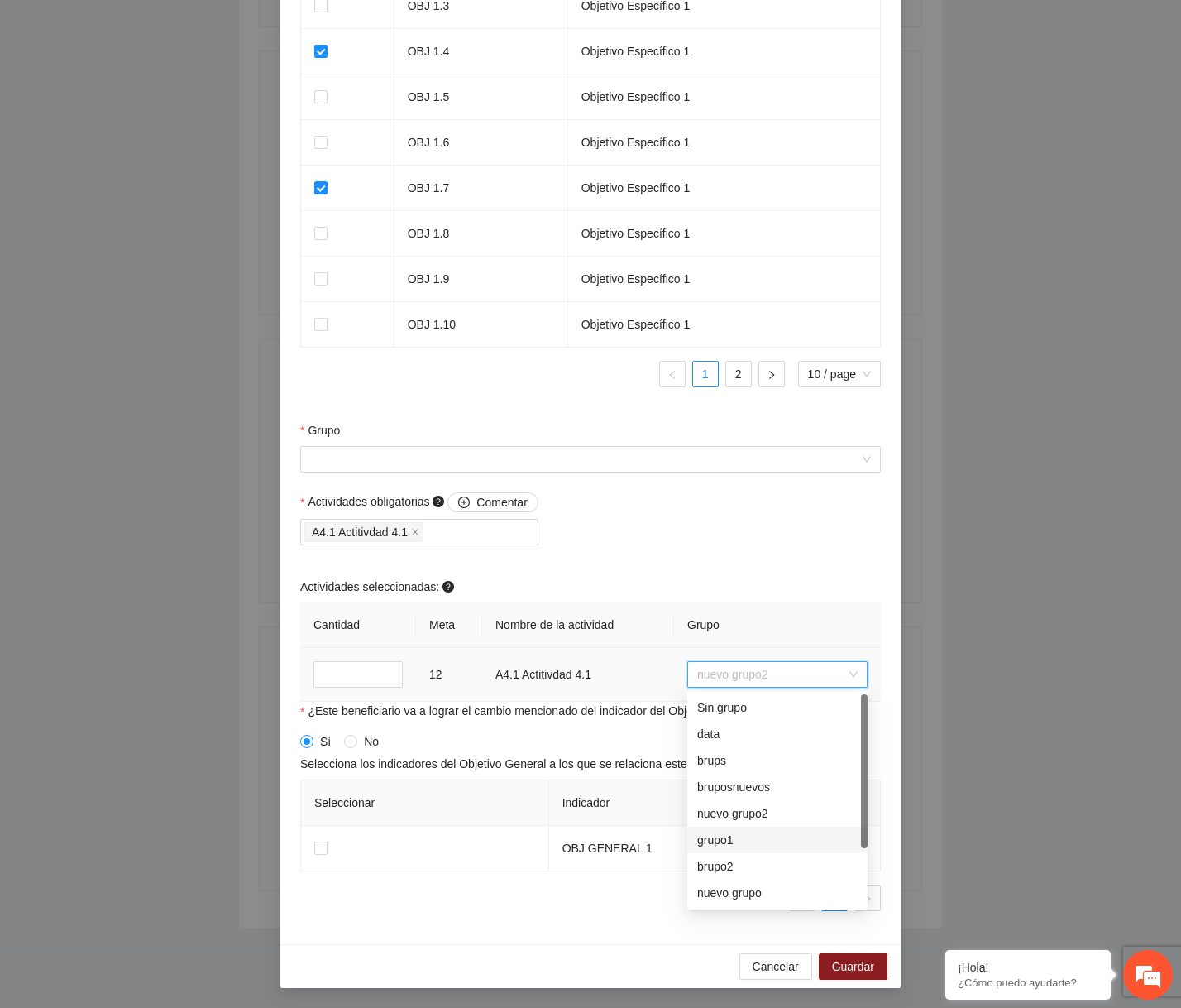
scroll to position [80, 0]
click at [735, 887] on div "data nueva" at bounding box center [777, 892] width 160 height 19
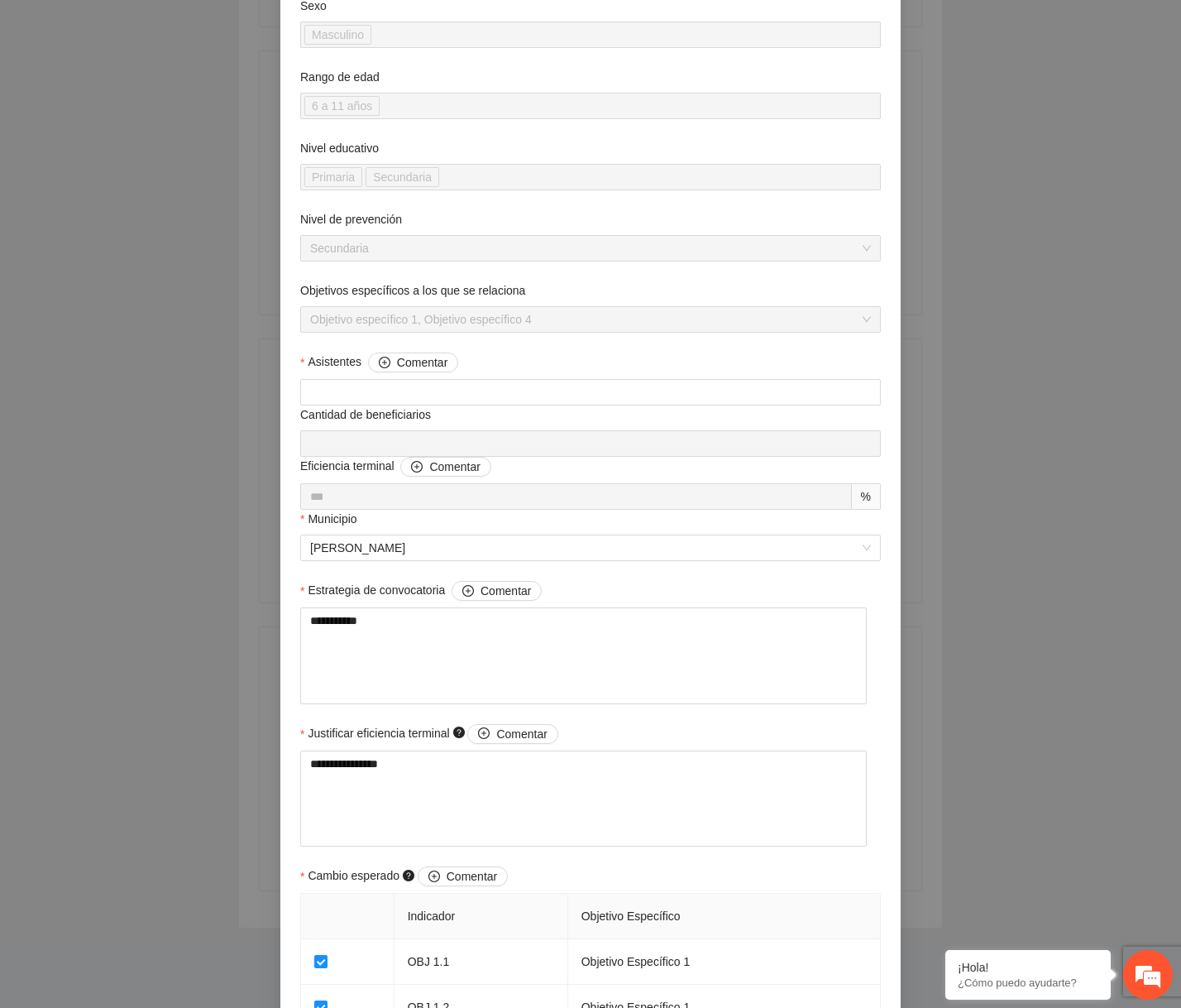
scroll to position [0, 0]
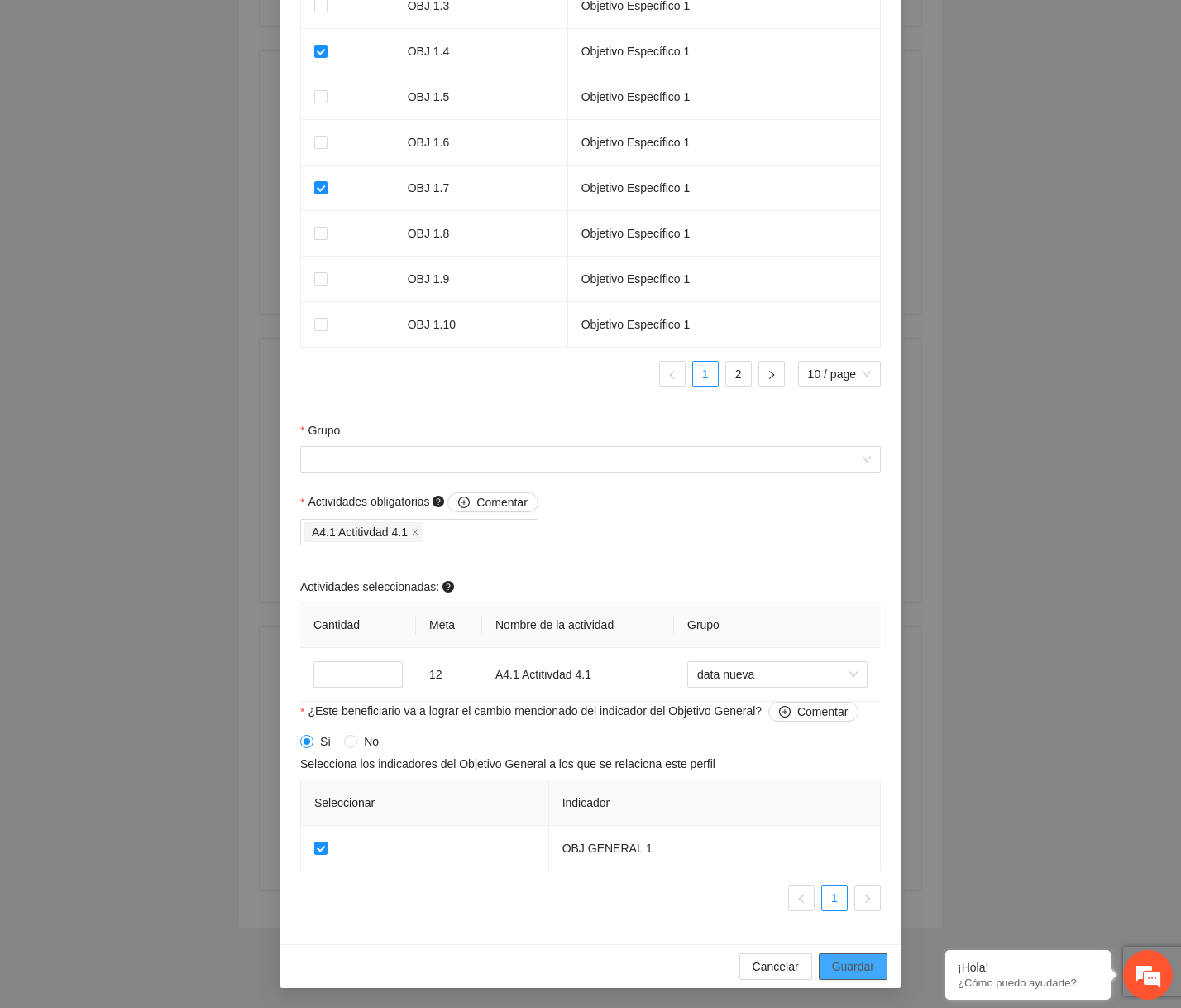
click at [866, 959] on span "Guardar" at bounding box center [853, 966] width 42 height 19
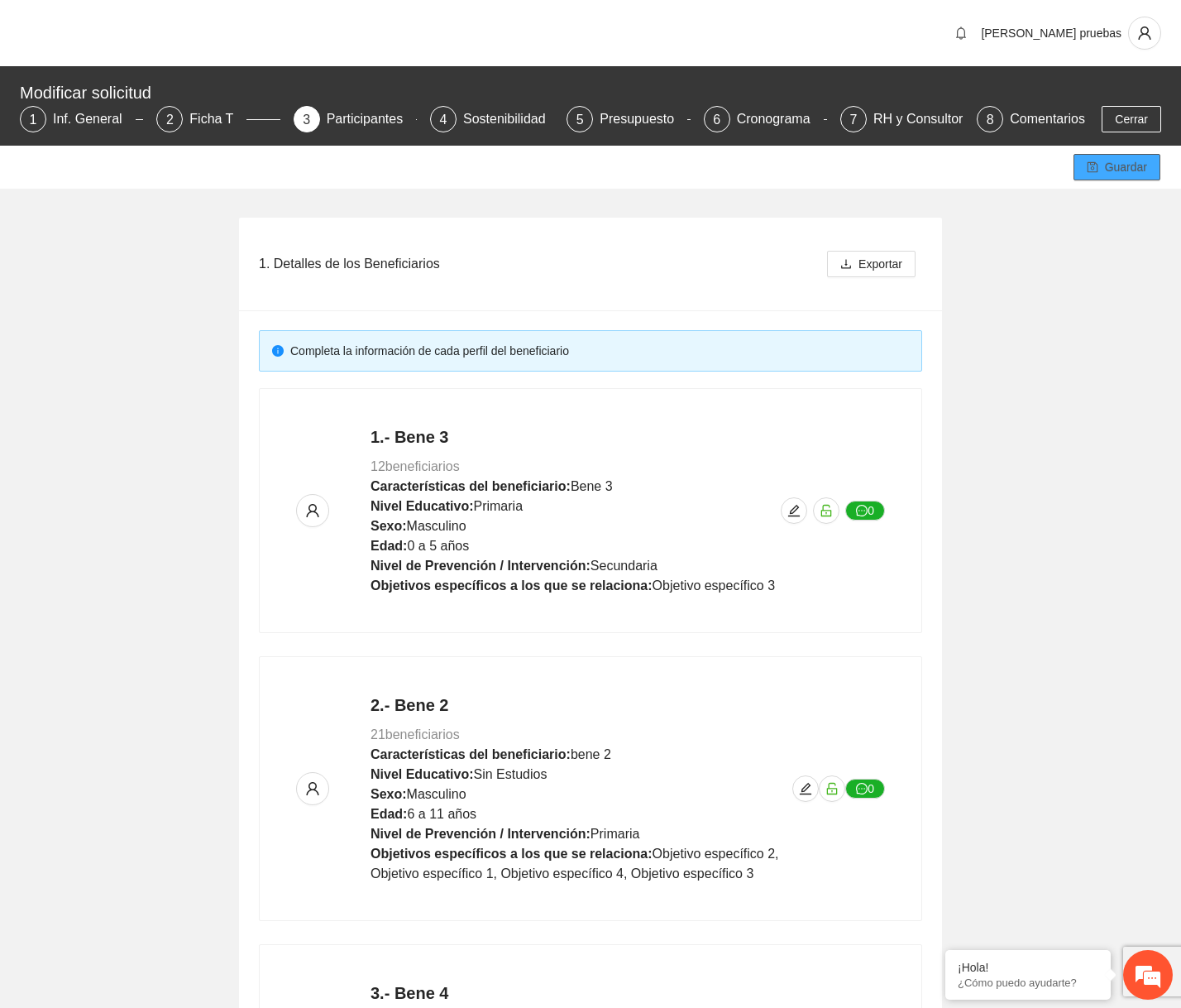
click at [868, 170] on span "Guardar" at bounding box center [1126, 167] width 42 height 19
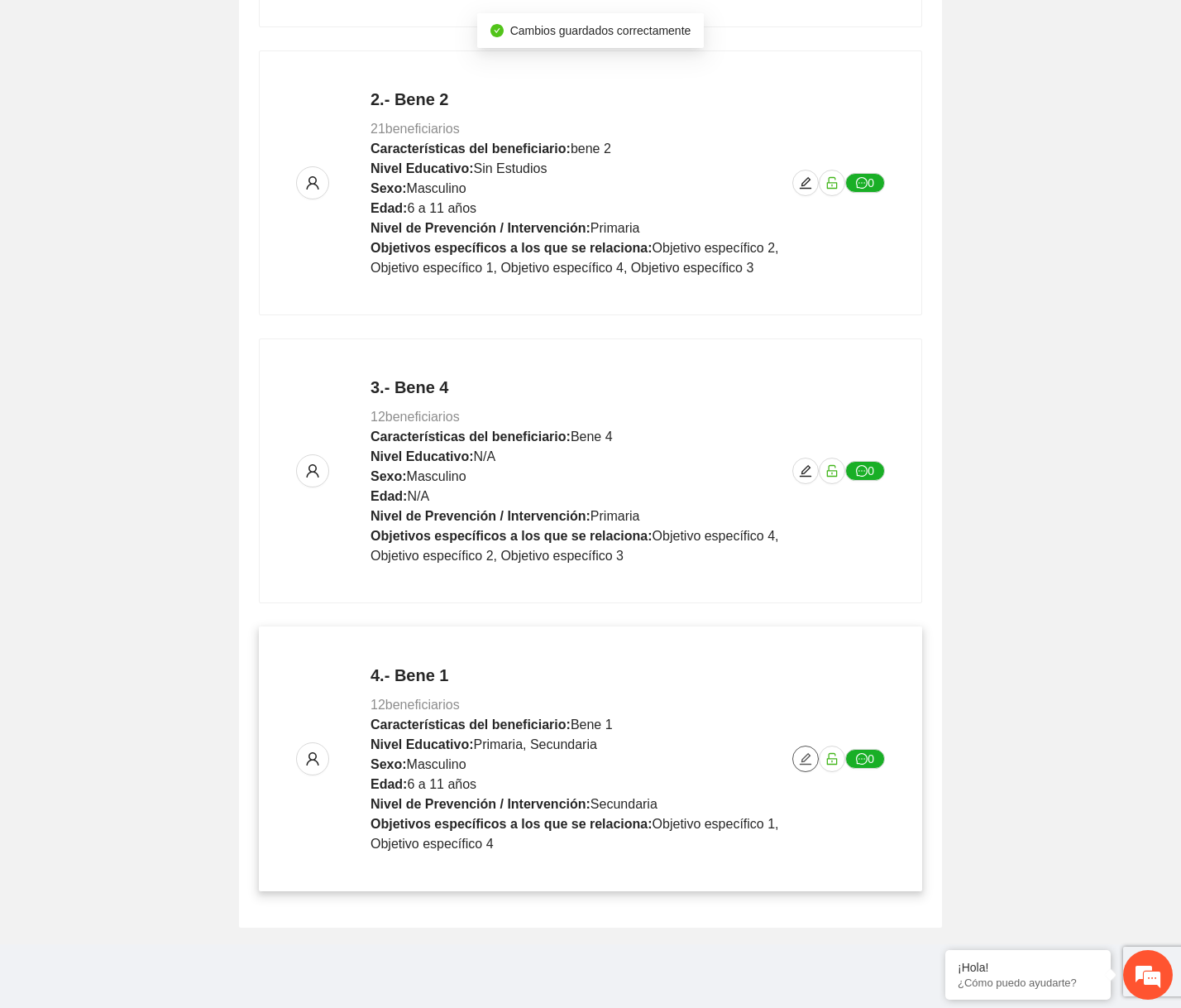
click at [811, 752] on icon "edit" at bounding box center [805, 757] width 13 height 13
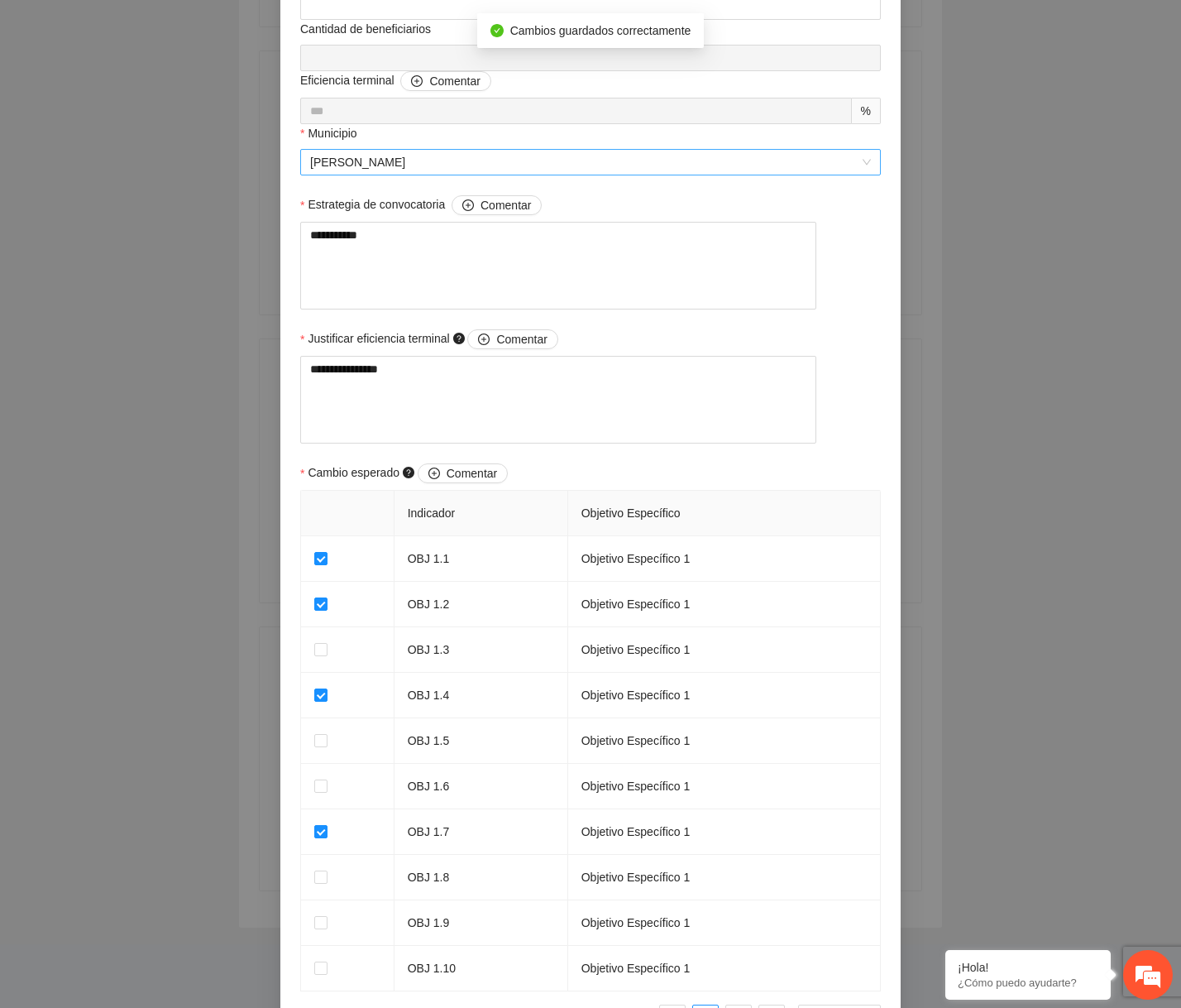
scroll to position [1253, 0]
